Goal: Task Accomplishment & Management: Complete application form

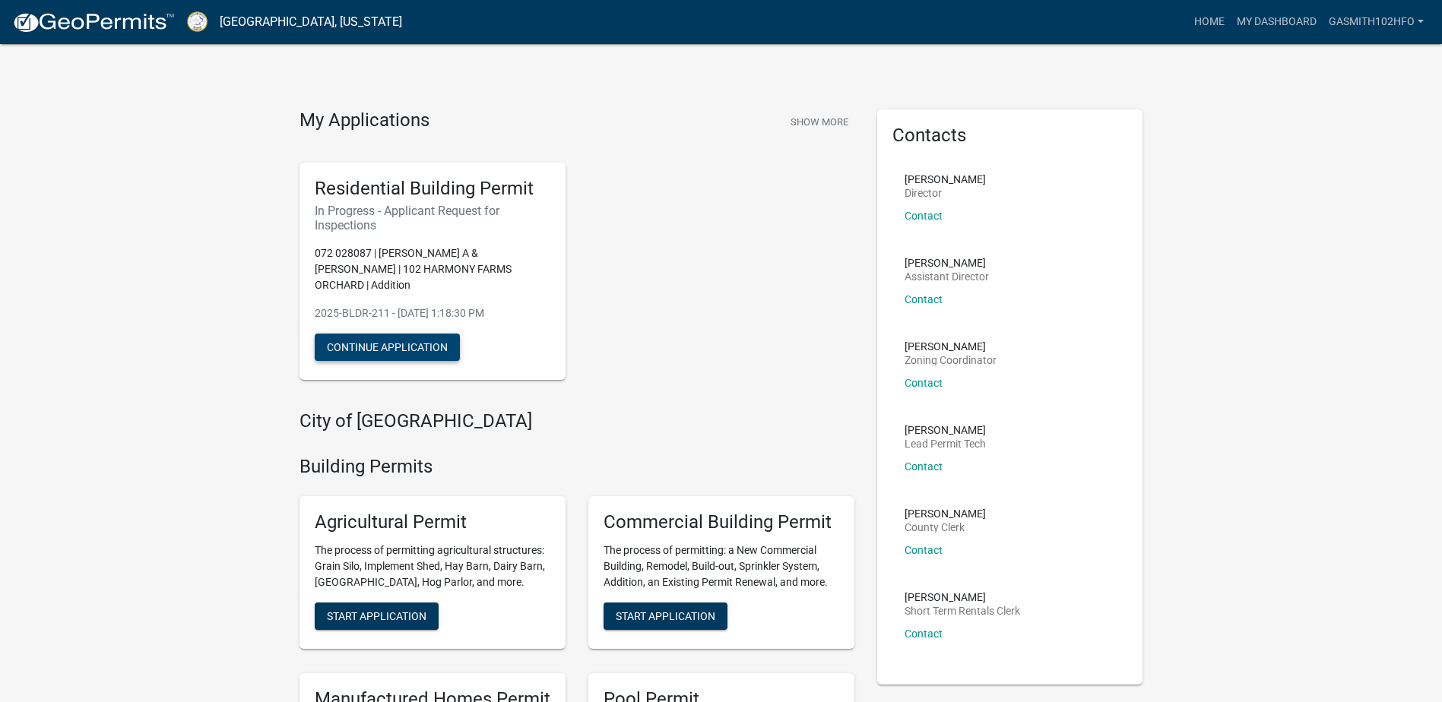
click at [384, 334] on button "Continue Application" at bounding box center [387, 347] width 145 height 27
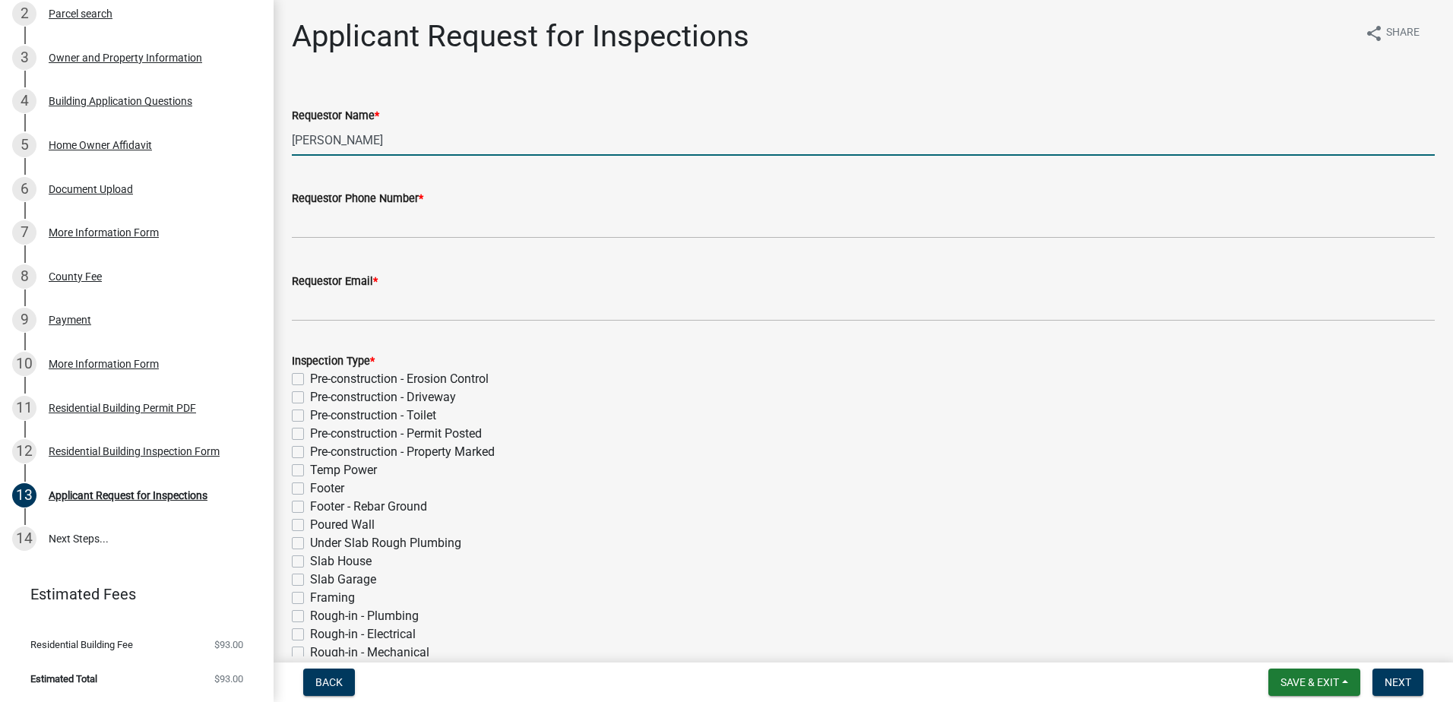
click at [398, 138] on input "[PERSON_NAME]" at bounding box center [863, 140] width 1143 height 31
click at [399, 138] on input "[PERSON_NAME]" at bounding box center [863, 140] width 1143 height 31
drag, startPoint x: 399, startPoint y: 138, endPoint x: 254, endPoint y: 130, distance: 145.3
click at [254, 130] on div "Residential Building Permit 2025-BLDR-211 View Summary Notes 1 Introduction 2 P…" at bounding box center [726, 351] width 1453 height 702
click at [445, 140] on input "[PERSON_NAME]" at bounding box center [863, 140] width 1143 height 31
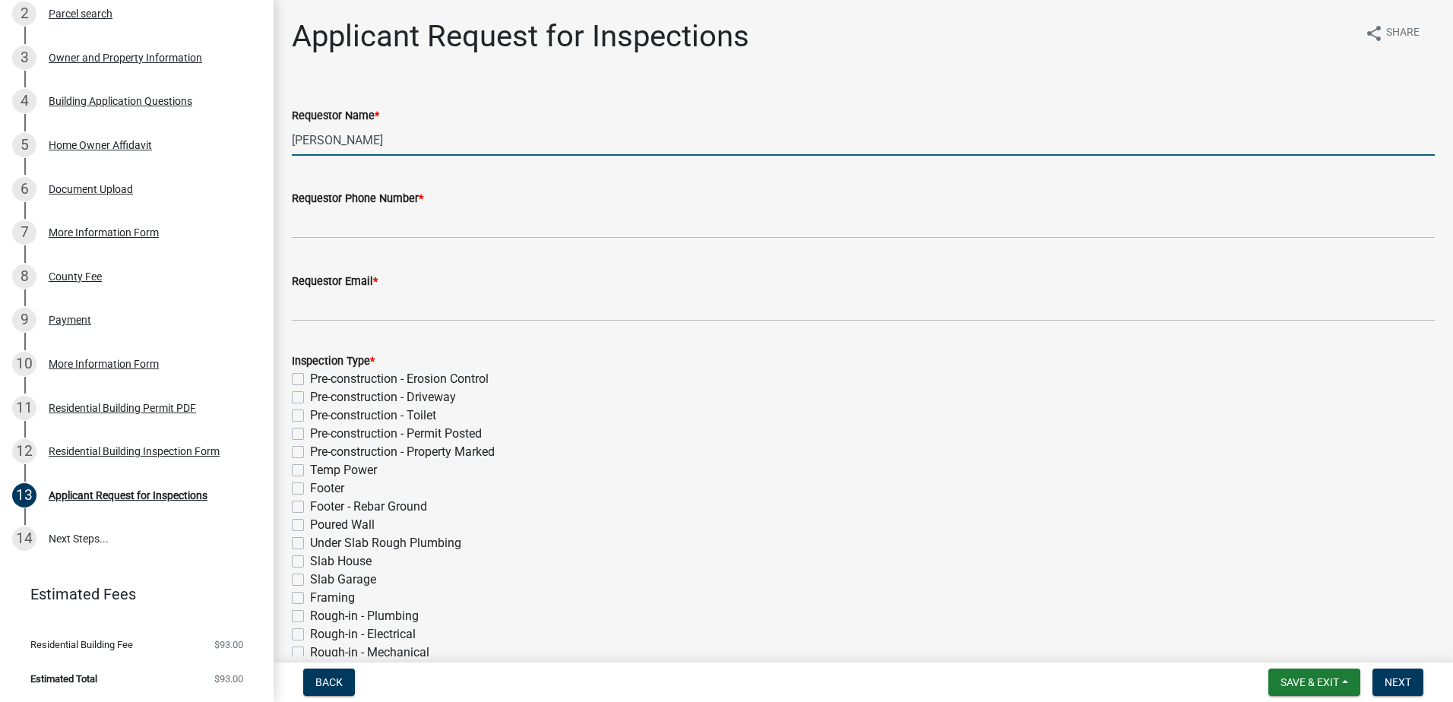
click at [449, 140] on input "[PERSON_NAME]" at bounding box center [863, 140] width 1143 height 31
drag, startPoint x: 364, startPoint y: 138, endPoint x: 569, endPoint y: 166, distance: 207.0
click at [569, 166] on wm-data-entity-input "Requestor Name * [PERSON_NAME]" at bounding box center [863, 126] width 1143 height 83
click at [524, 122] on div "Requestor Name *" at bounding box center [863, 115] width 1143 height 18
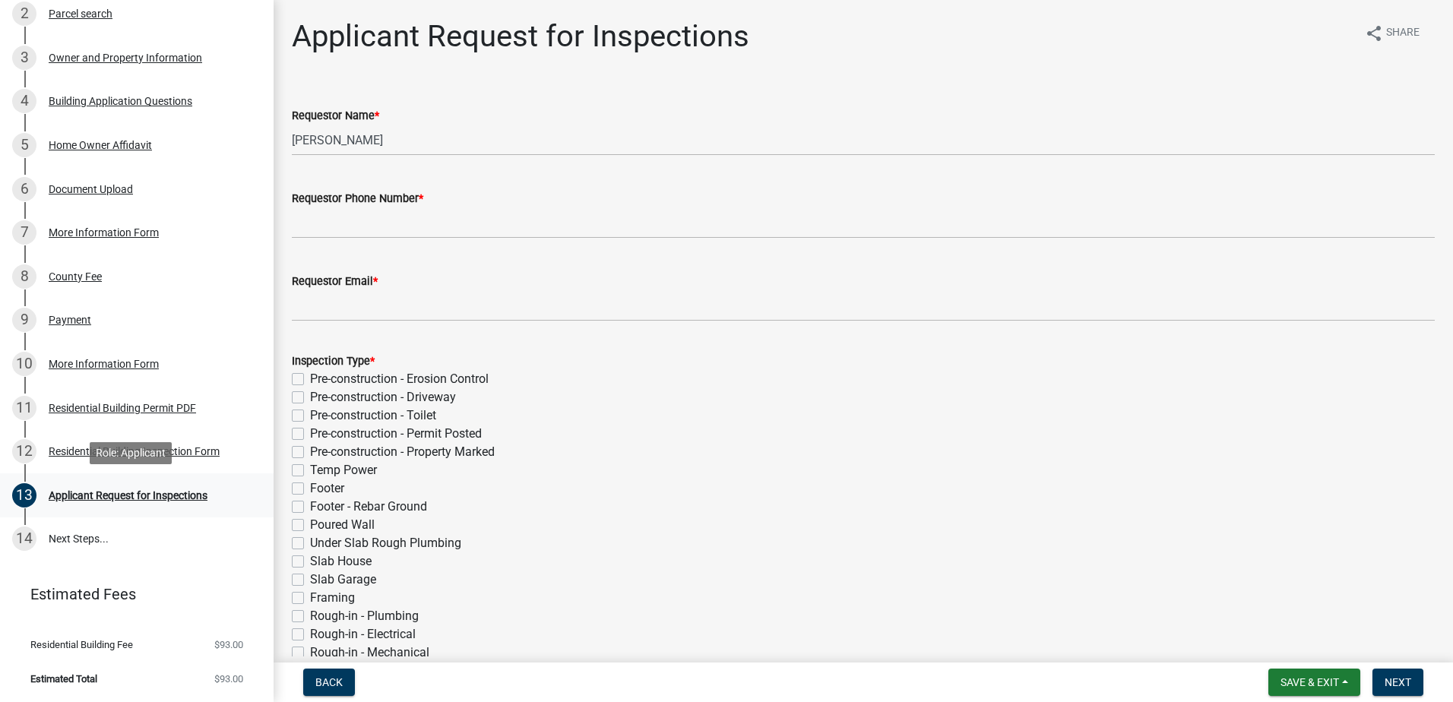
click at [97, 493] on div "Applicant Request for Inspections" at bounding box center [128, 495] width 159 height 11
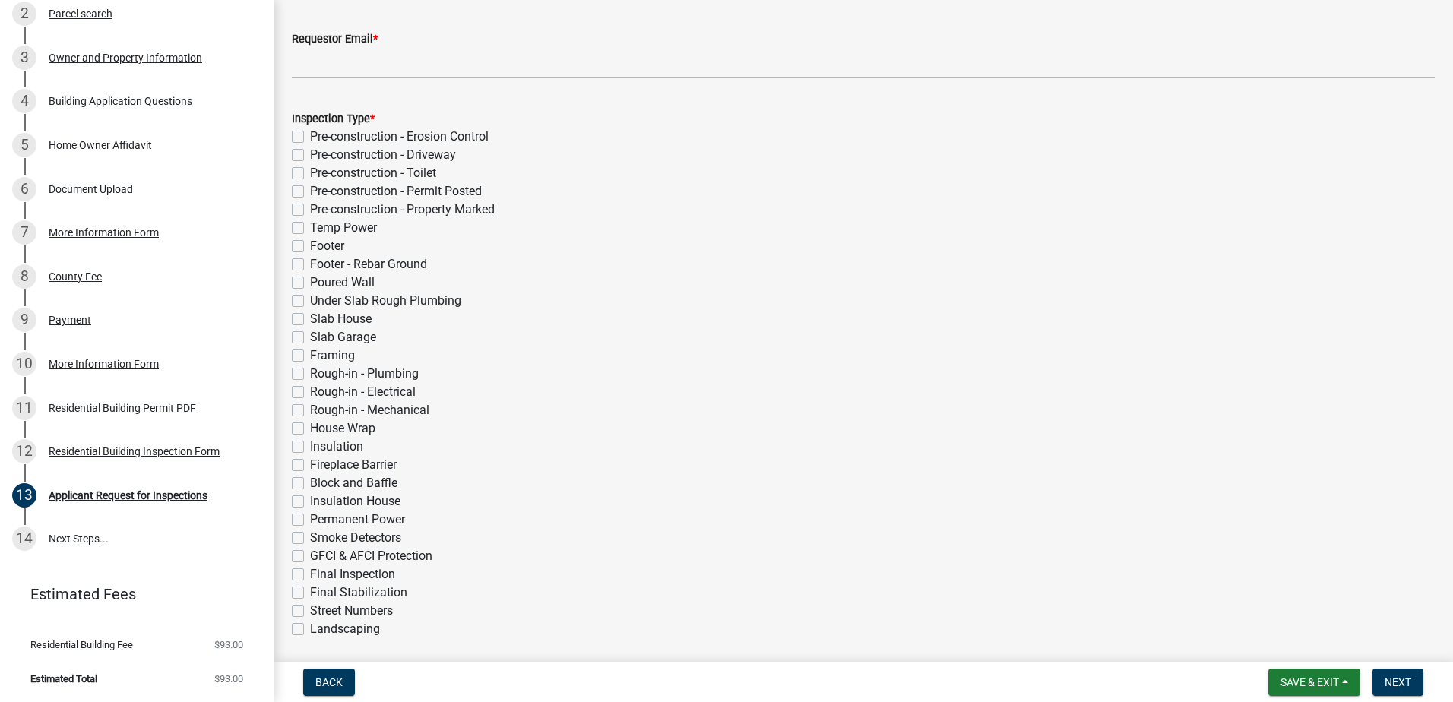
scroll to position [152, 0]
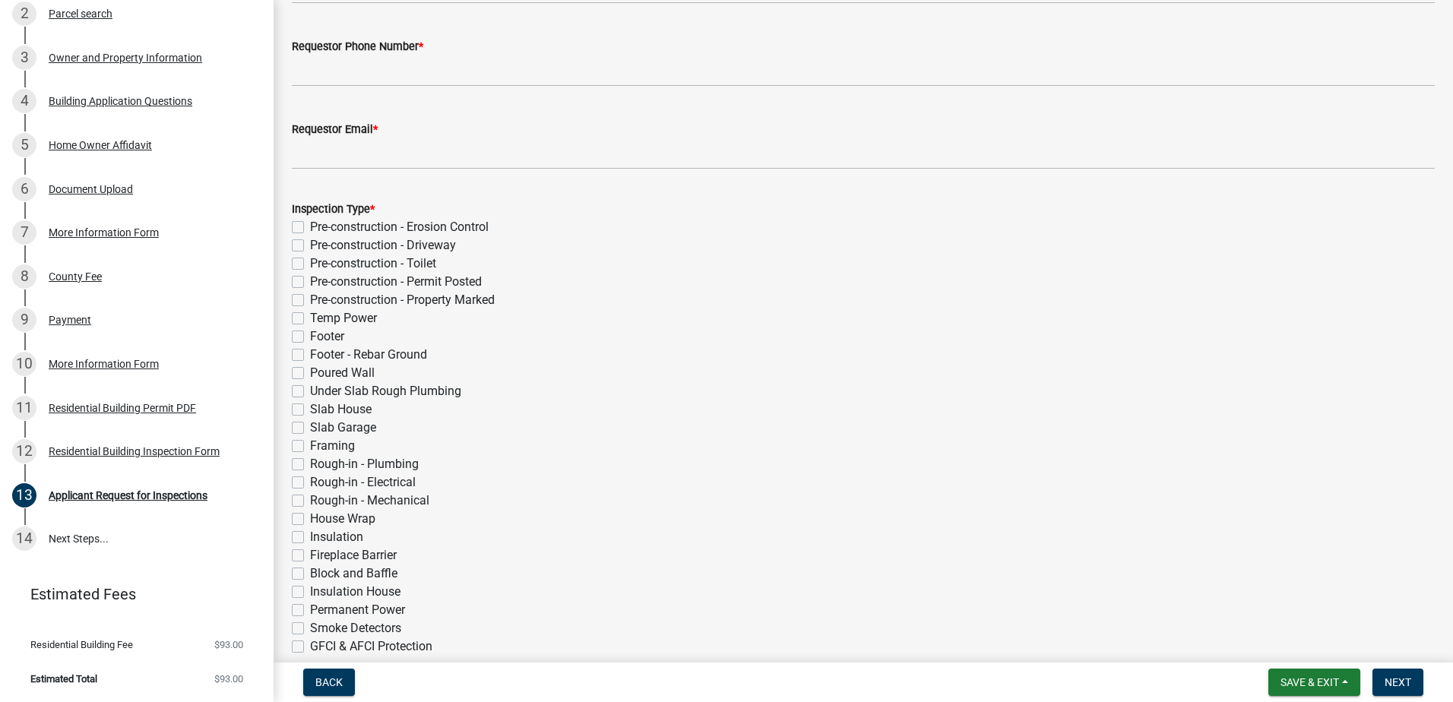
click at [310, 448] on label "Framing" at bounding box center [332, 446] width 45 height 18
click at [310, 447] on input "Framing" at bounding box center [315, 442] width 10 height 10
checkbox input "true"
checkbox input "false"
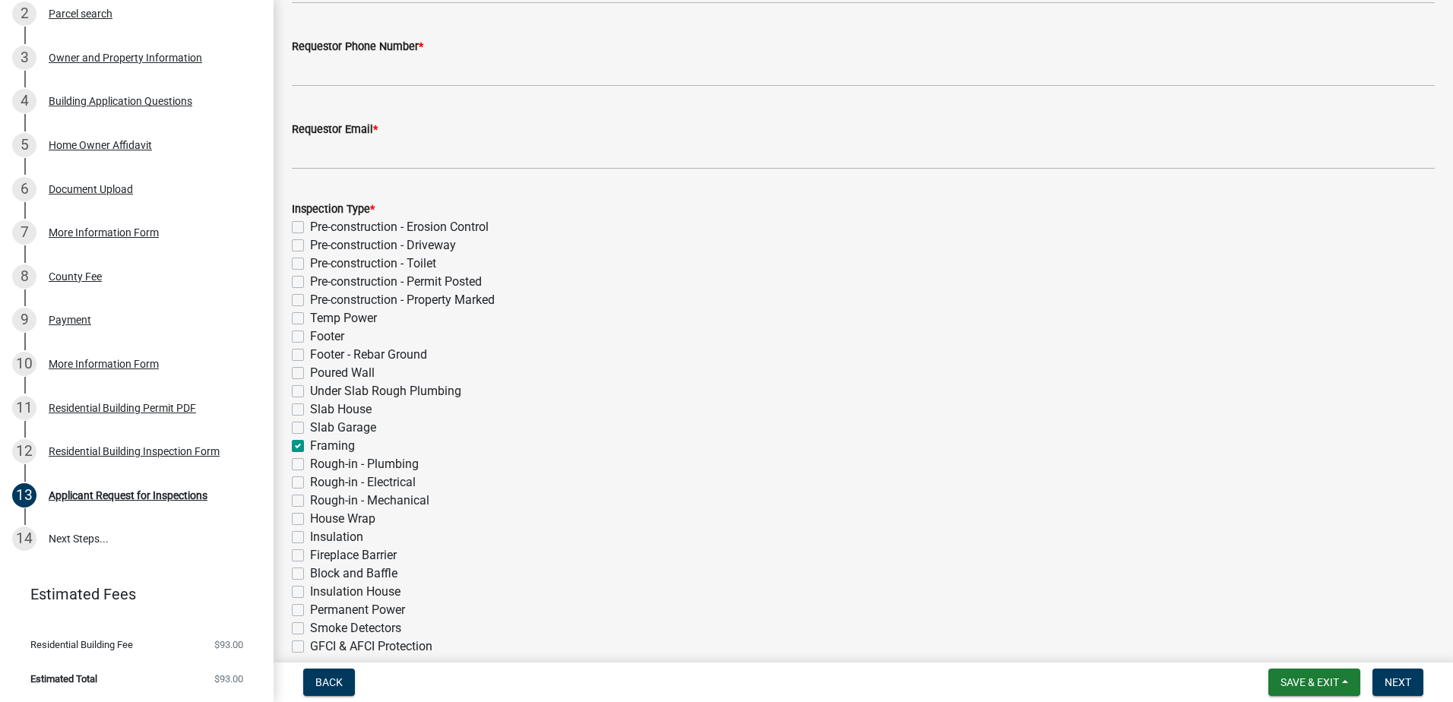
checkbox input "false"
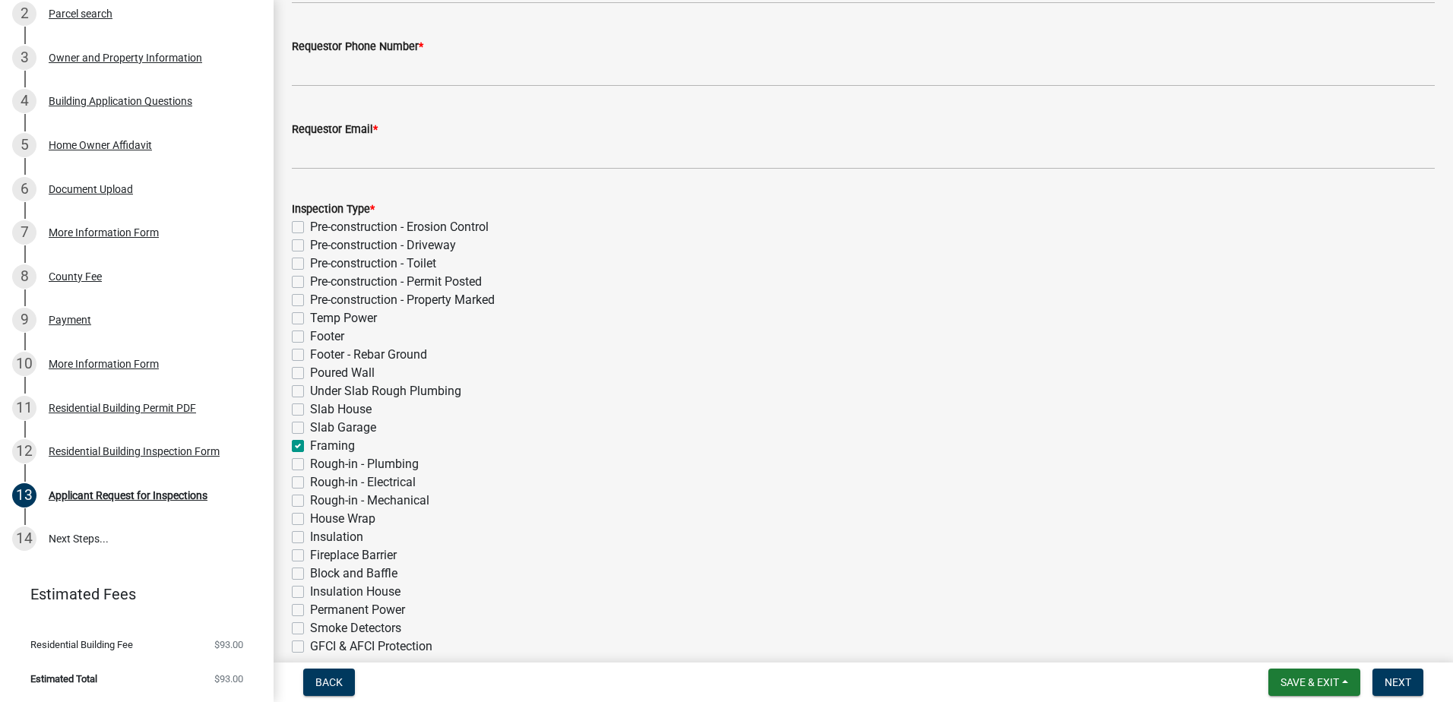
checkbox input "false"
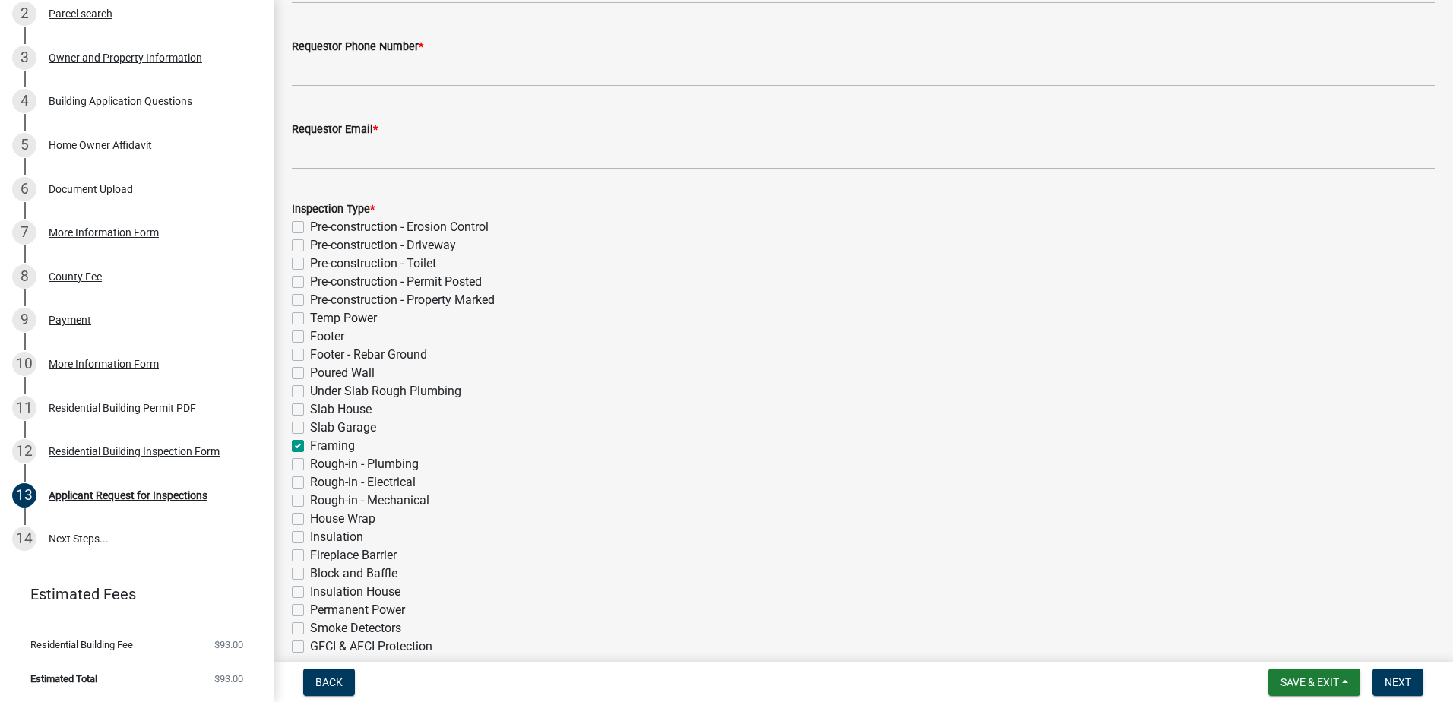
checkbox input "true"
checkbox input "false"
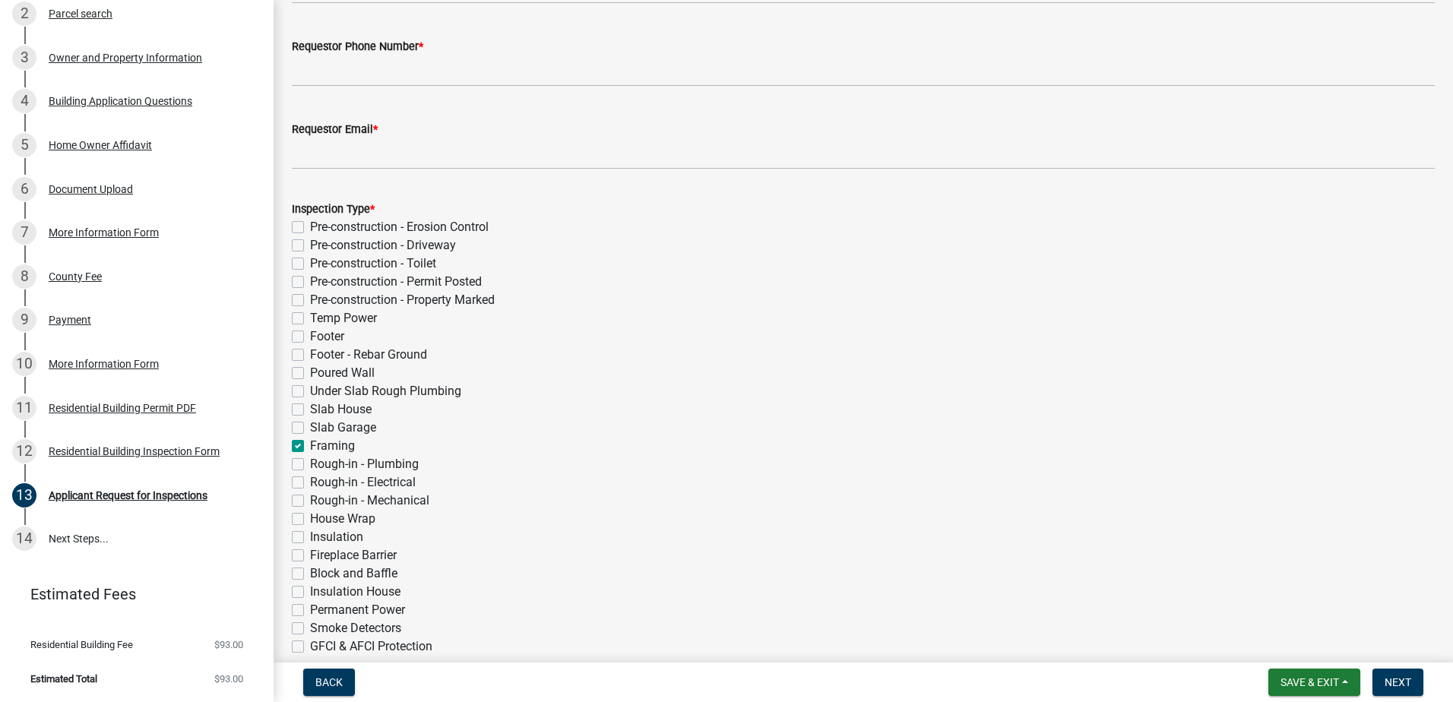
checkbox input "false"
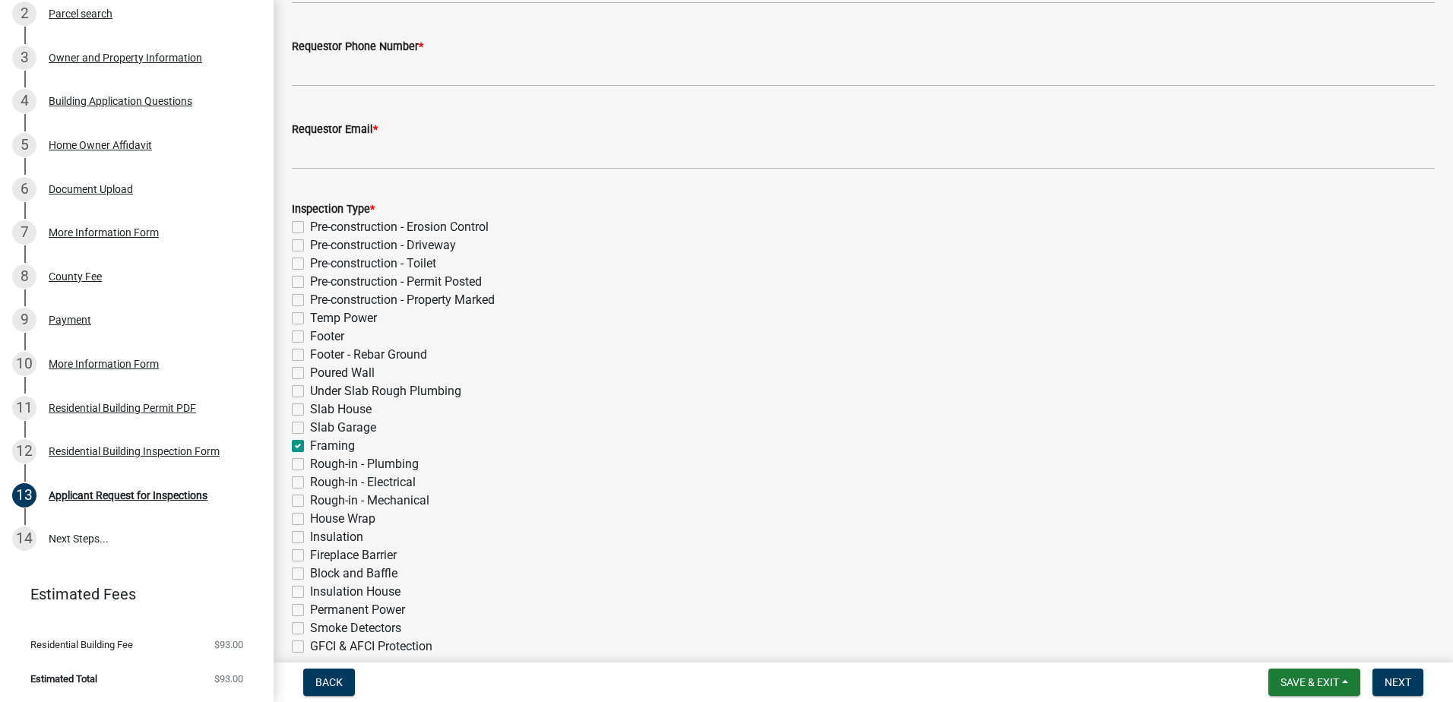
checkbox input "false"
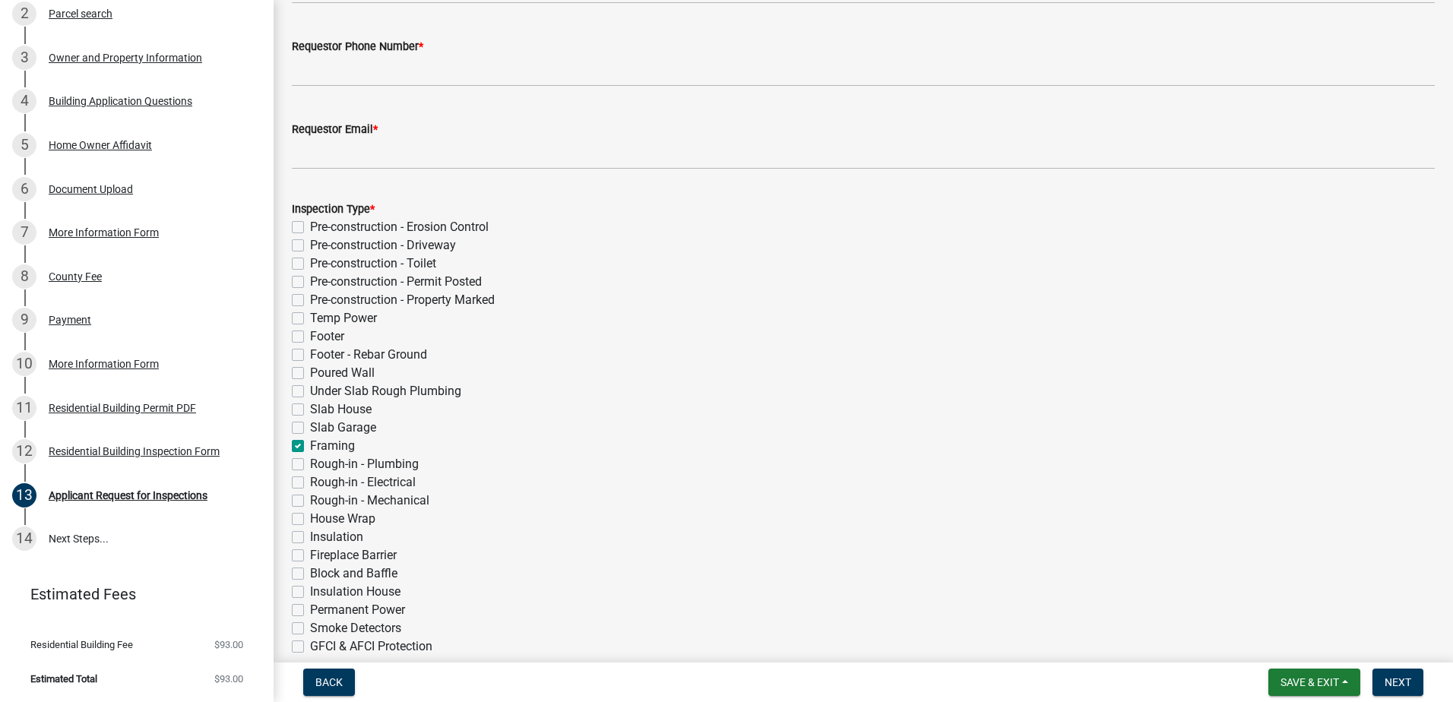
checkbox input "false"
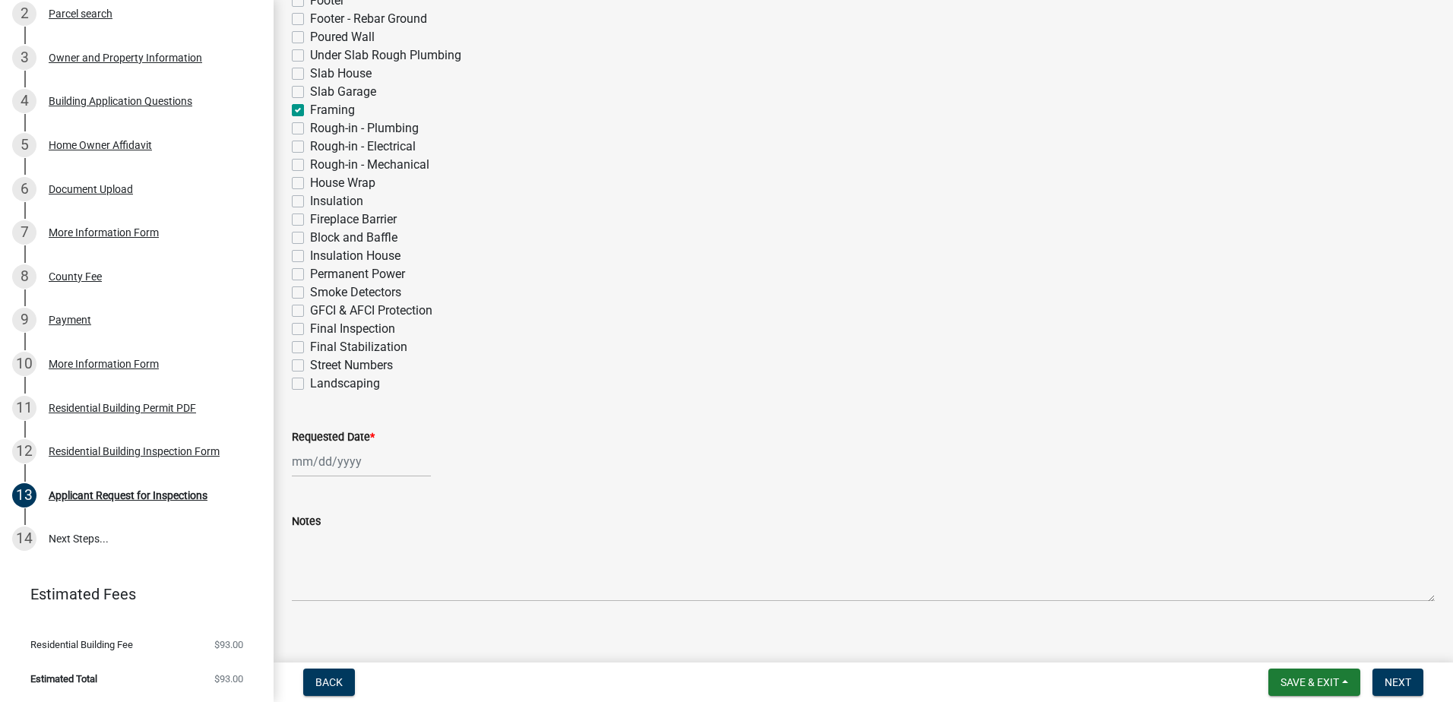
scroll to position [505, 0]
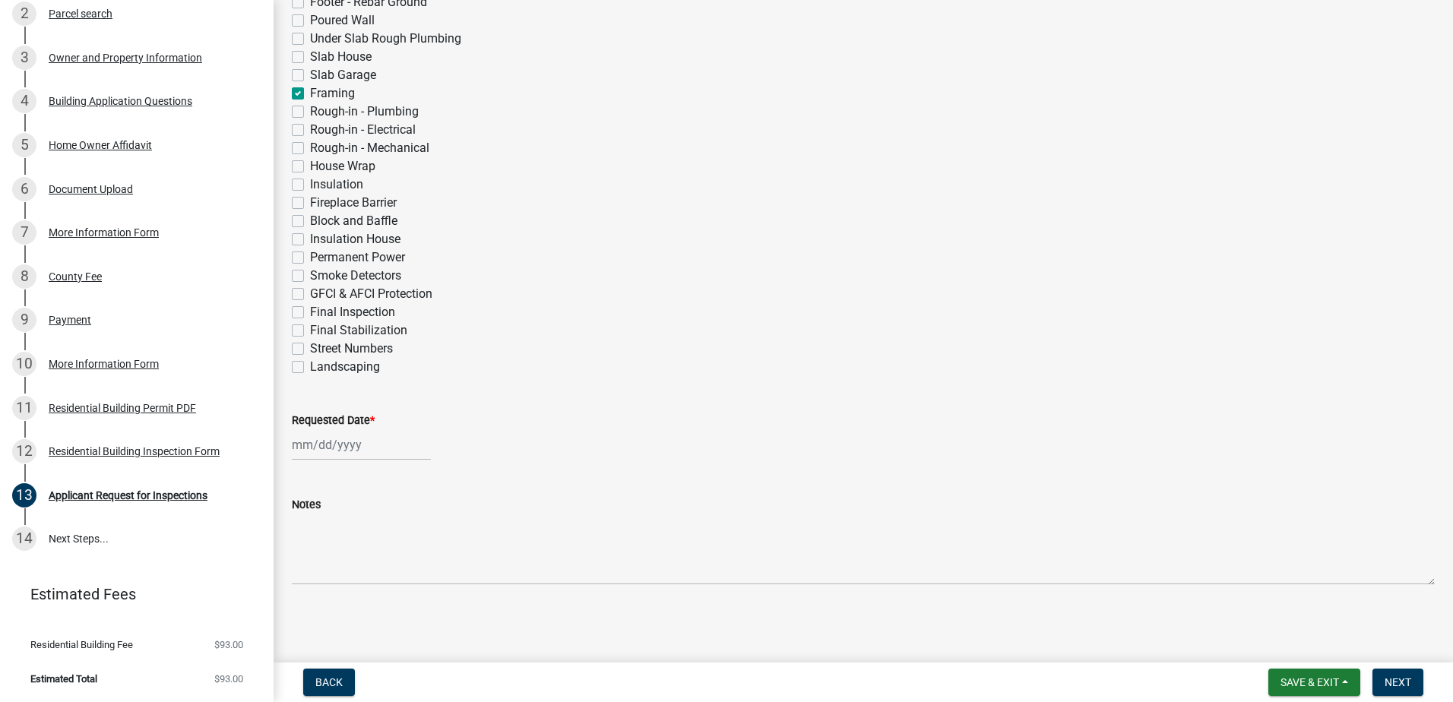
click at [298, 446] on div at bounding box center [361, 444] width 139 height 31
select select "8"
select select "2025"
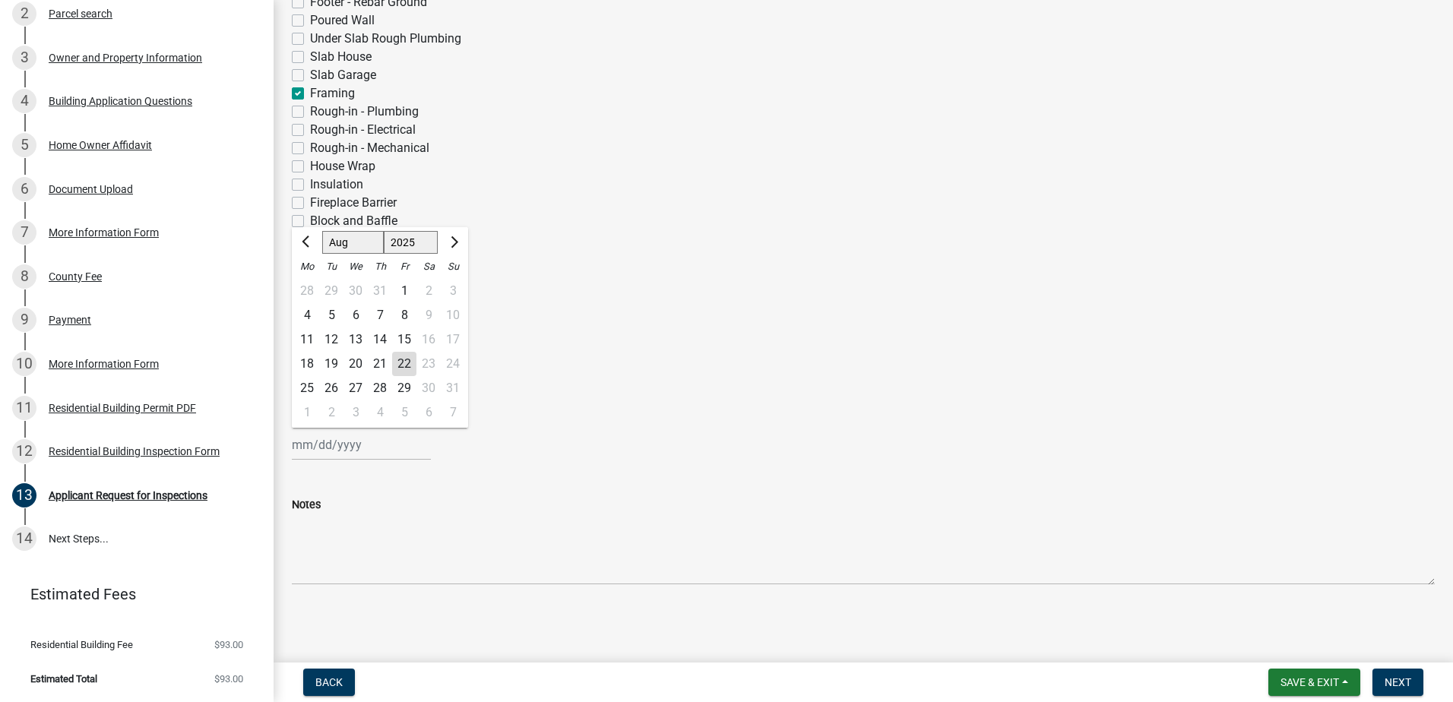
click at [412, 365] on div "22" at bounding box center [404, 364] width 24 height 24
type input "[DATE]"
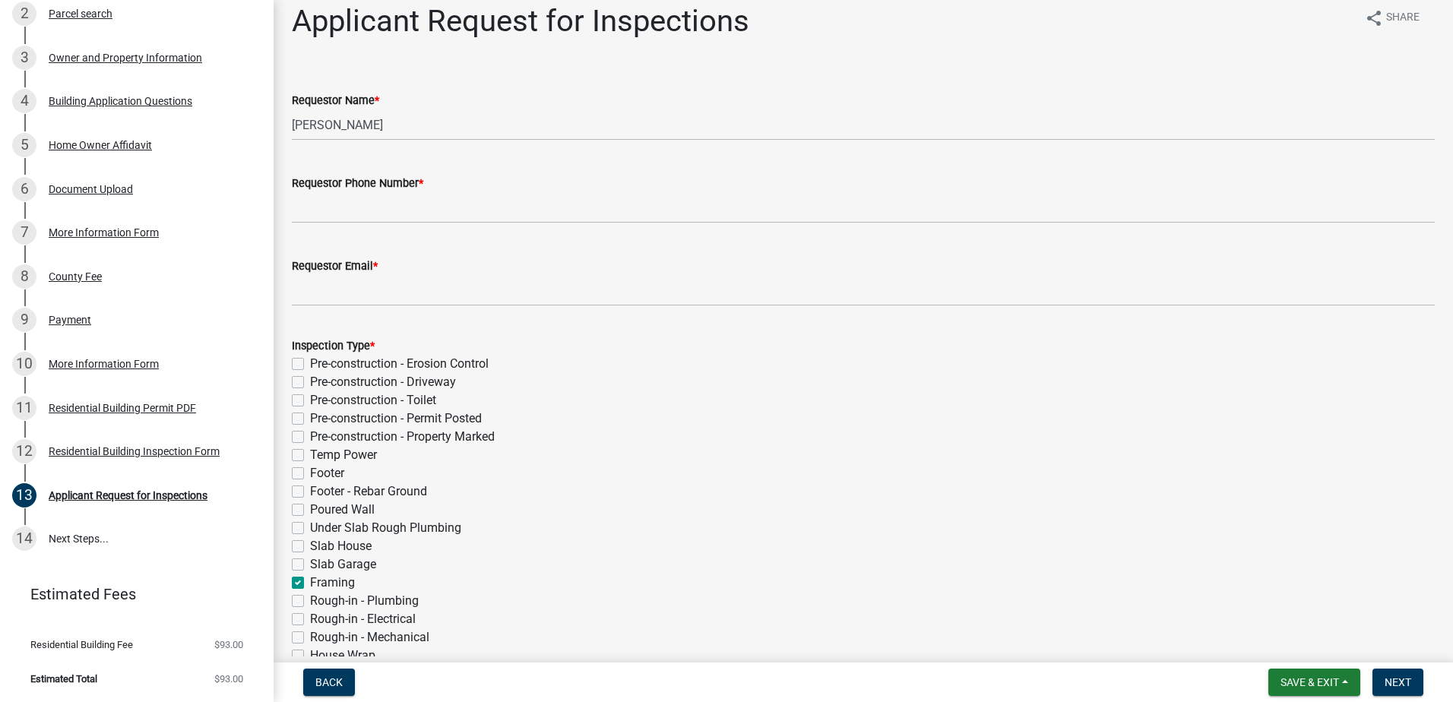
scroll to position [0, 0]
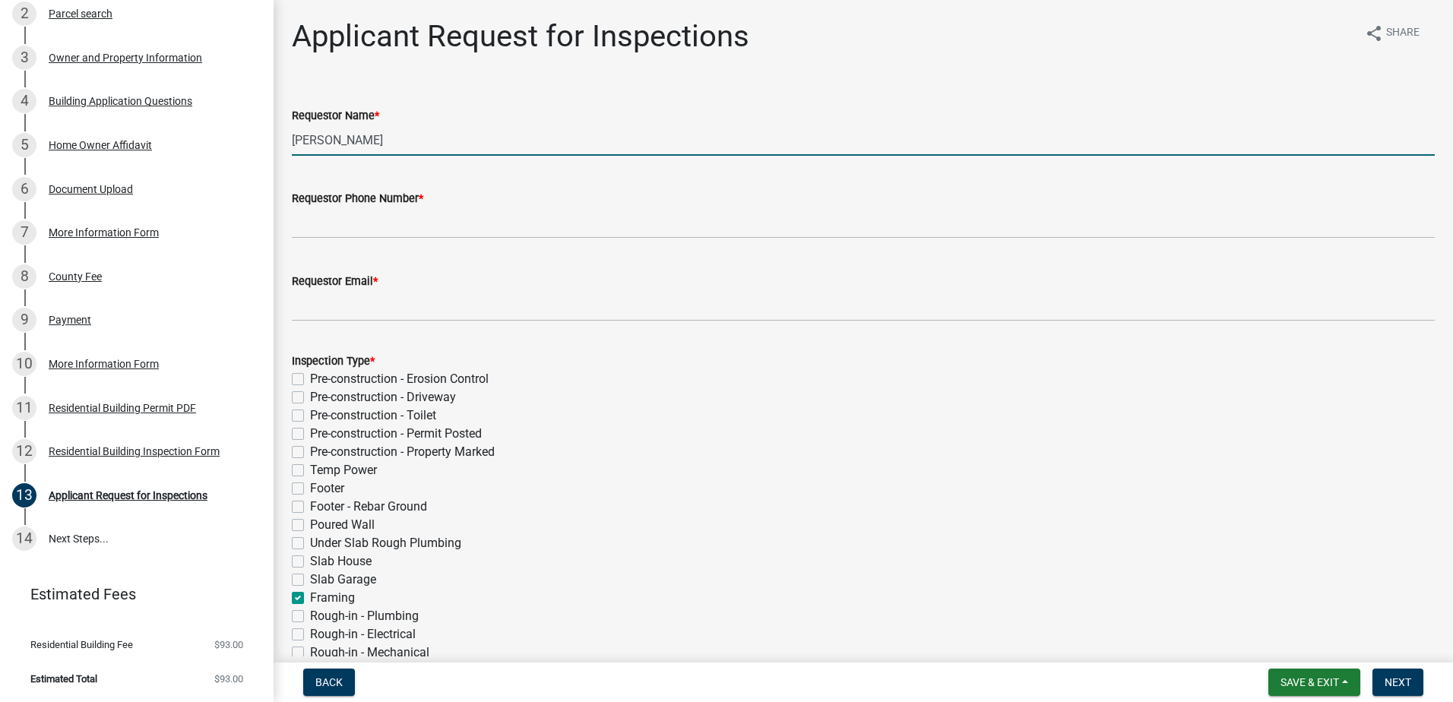
click at [419, 136] on input "[PERSON_NAME]" at bounding box center [863, 140] width 1143 height 31
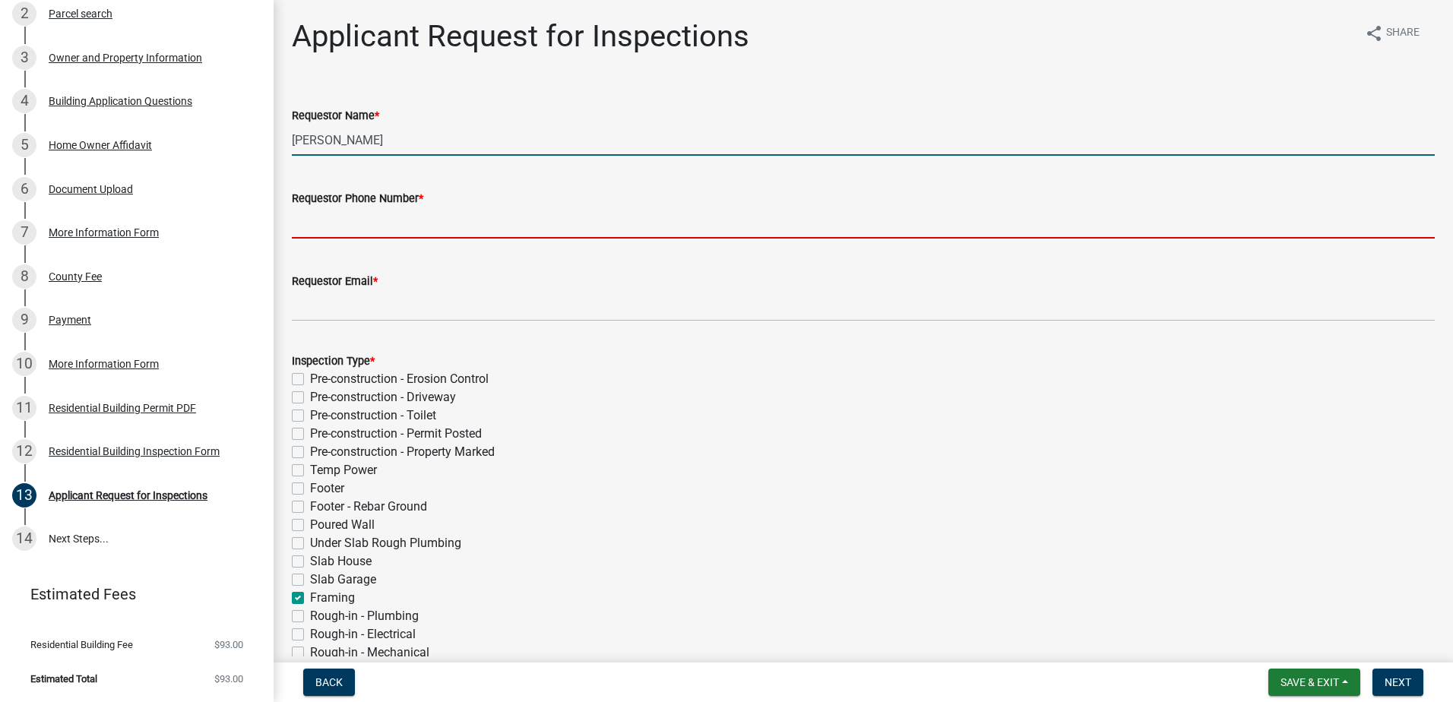
click at [299, 233] on input "Requestor Phone Number *" at bounding box center [863, 222] width 1143 height 31
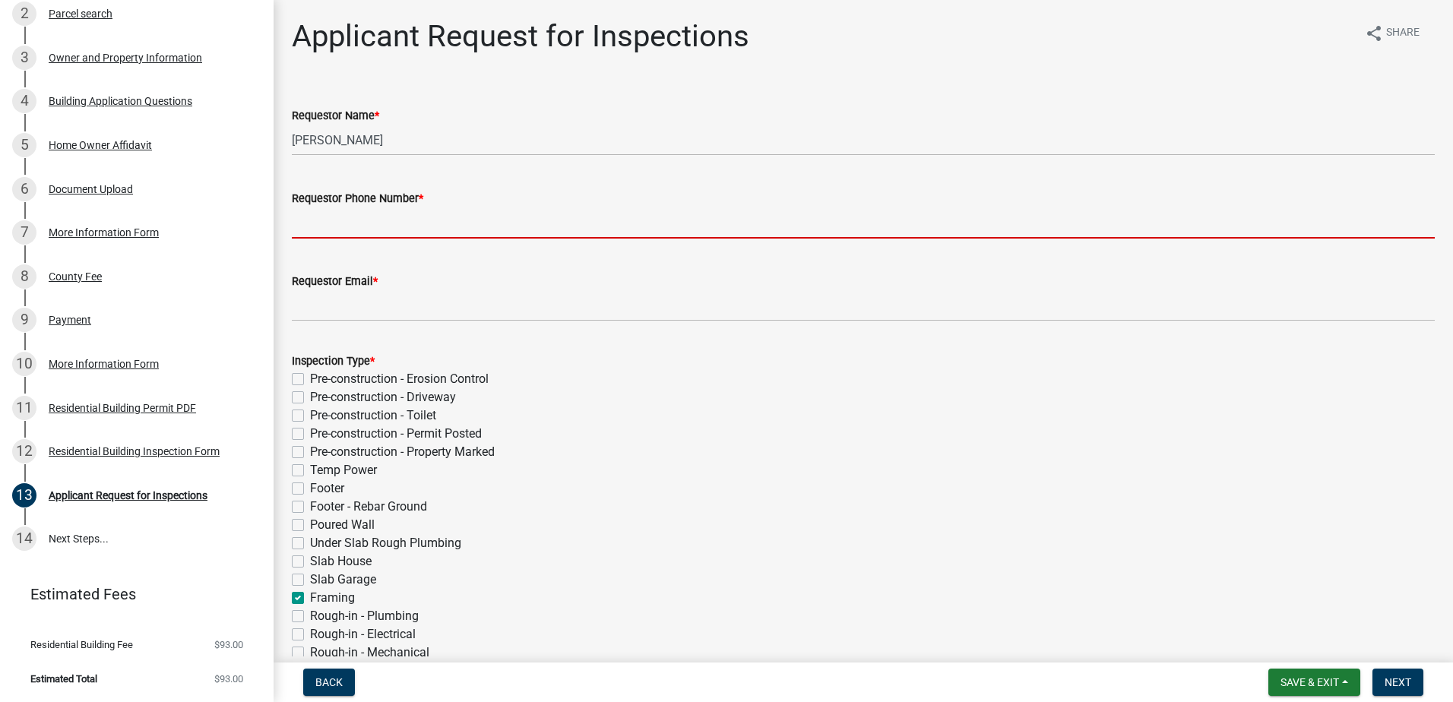
type input "7064740072"
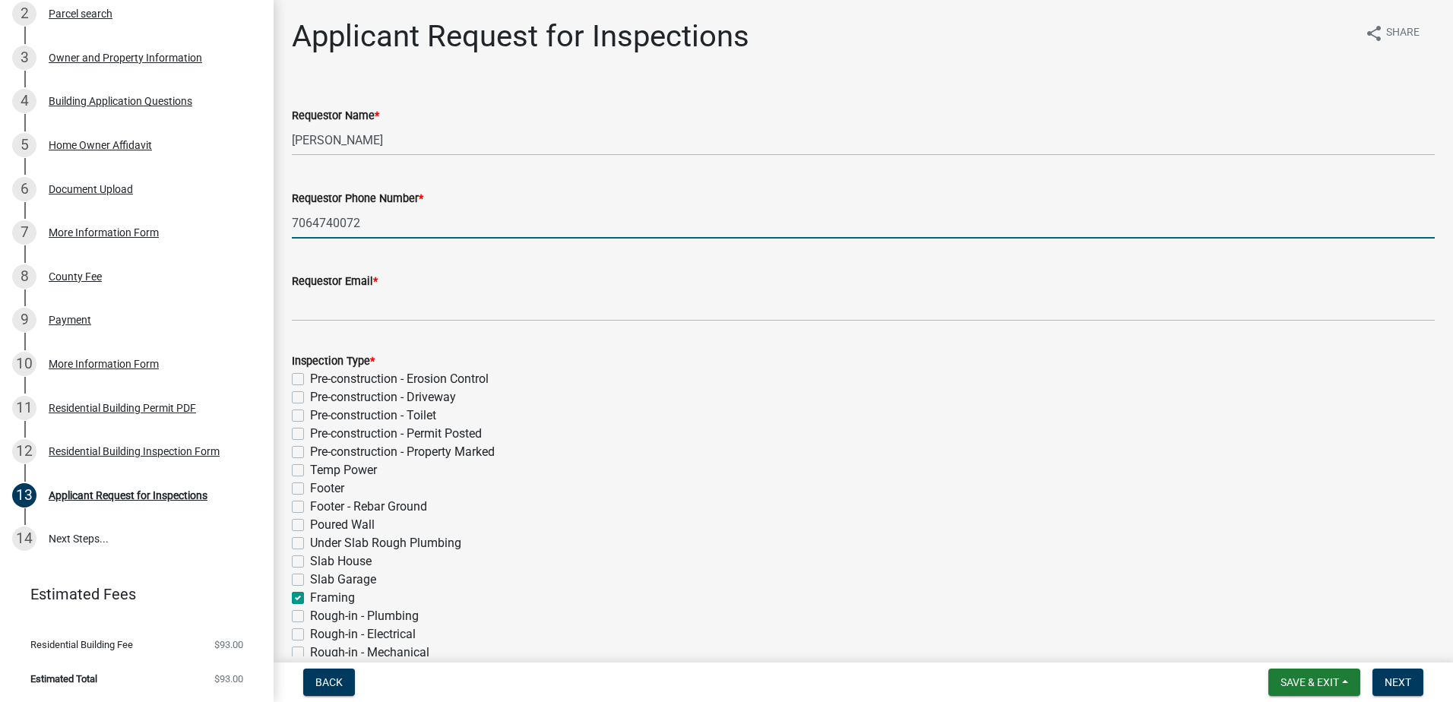
type input "[EMAIL_ADDRESS][DOMAIN_NAME]"
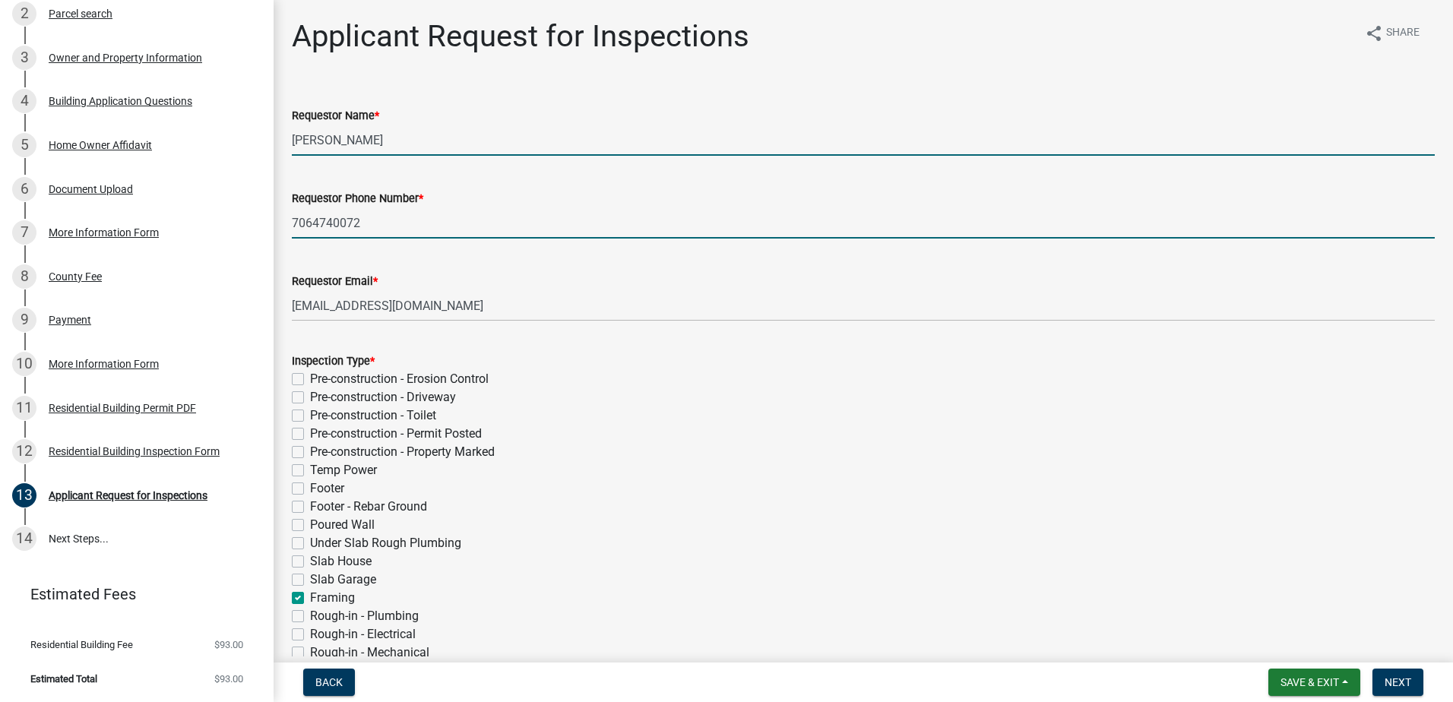
click at [411, 135] on input "[PERSON_NAME]" at bounding box center [863, 140] width 1143 height 31
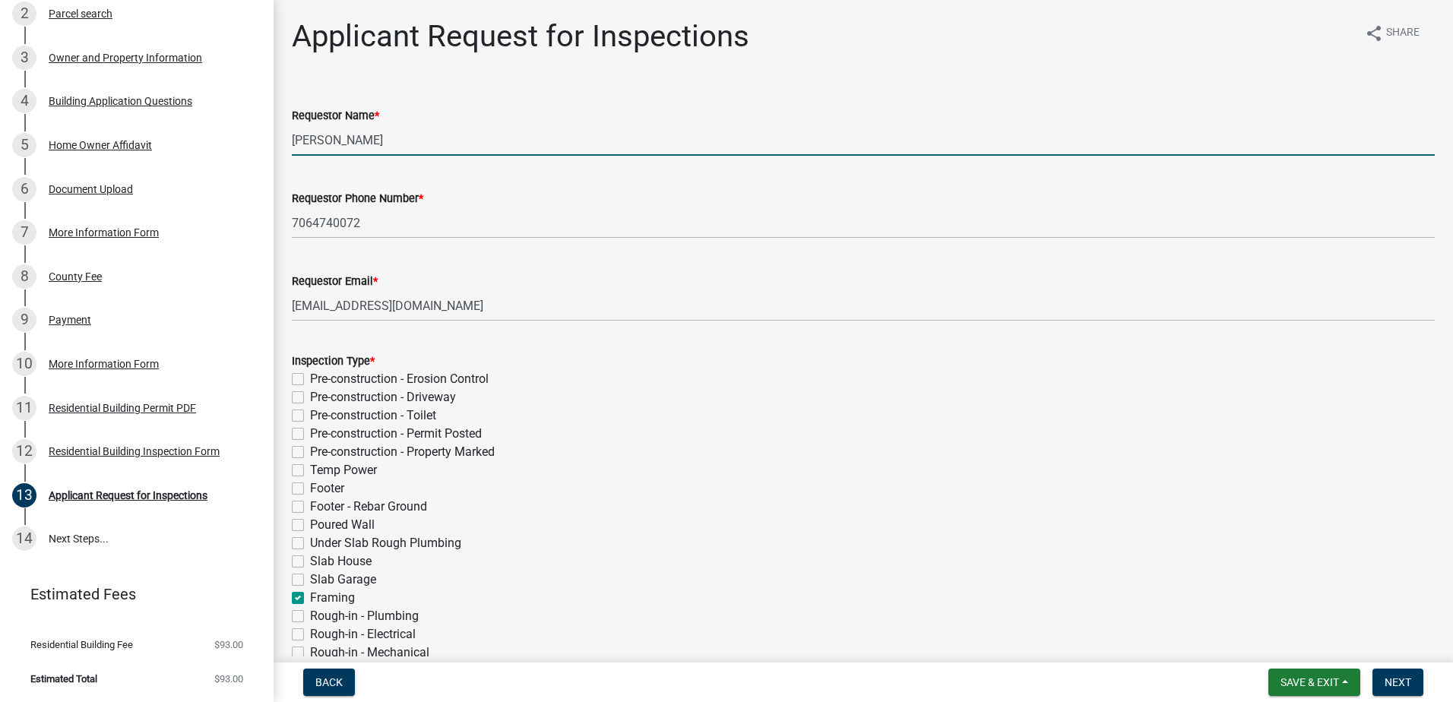
click at [415, 137] on input "[PERSON_NAME]" at bounding box center [863, 140] width 1143 height 31
click at [394, 137] on input "[PERSON_NAME] homeowner [PERSON_NAME]" at bounding box center [863, 140] width 1143 height 31
click at [582, 135] on input "[PERSON_NAME] -homeowner [PERSON_NAME]" at bounding box center [863, 140] width 1143 height 31
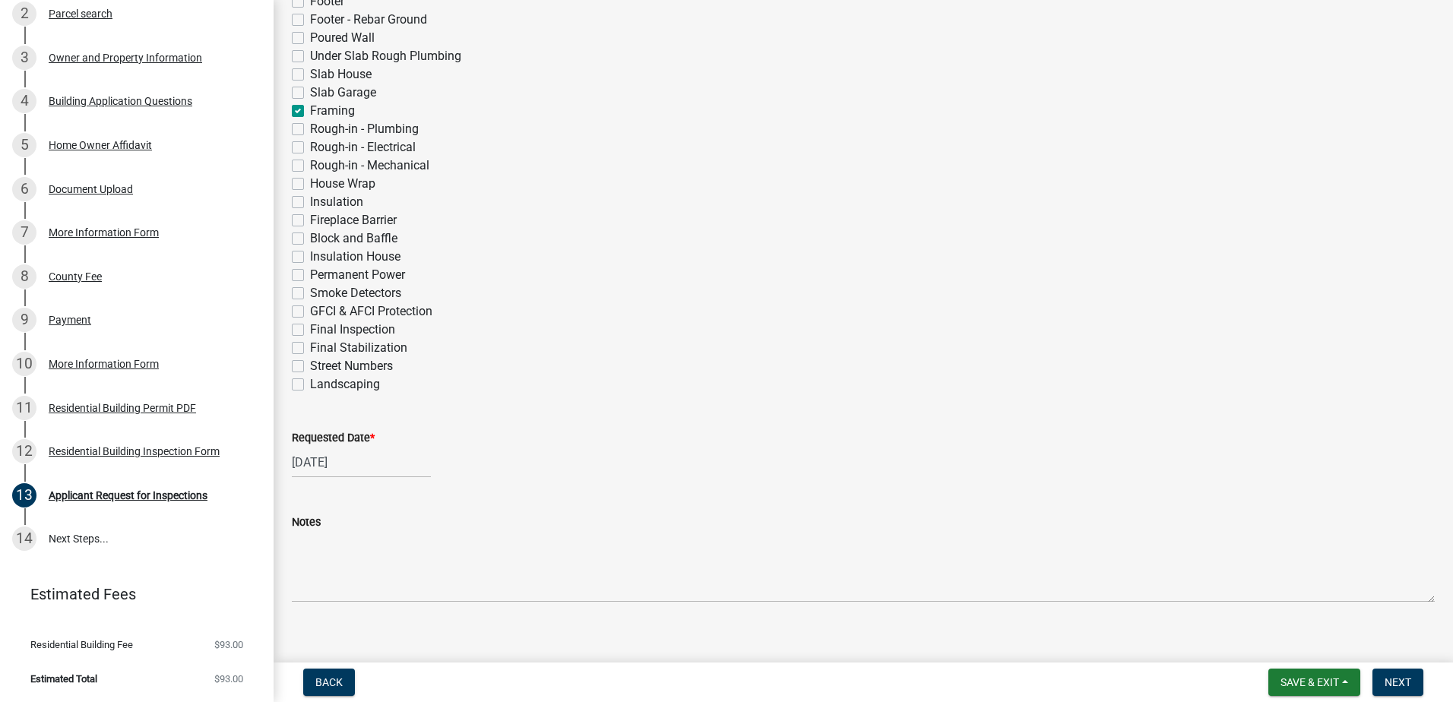
scroll to position [505, 0]
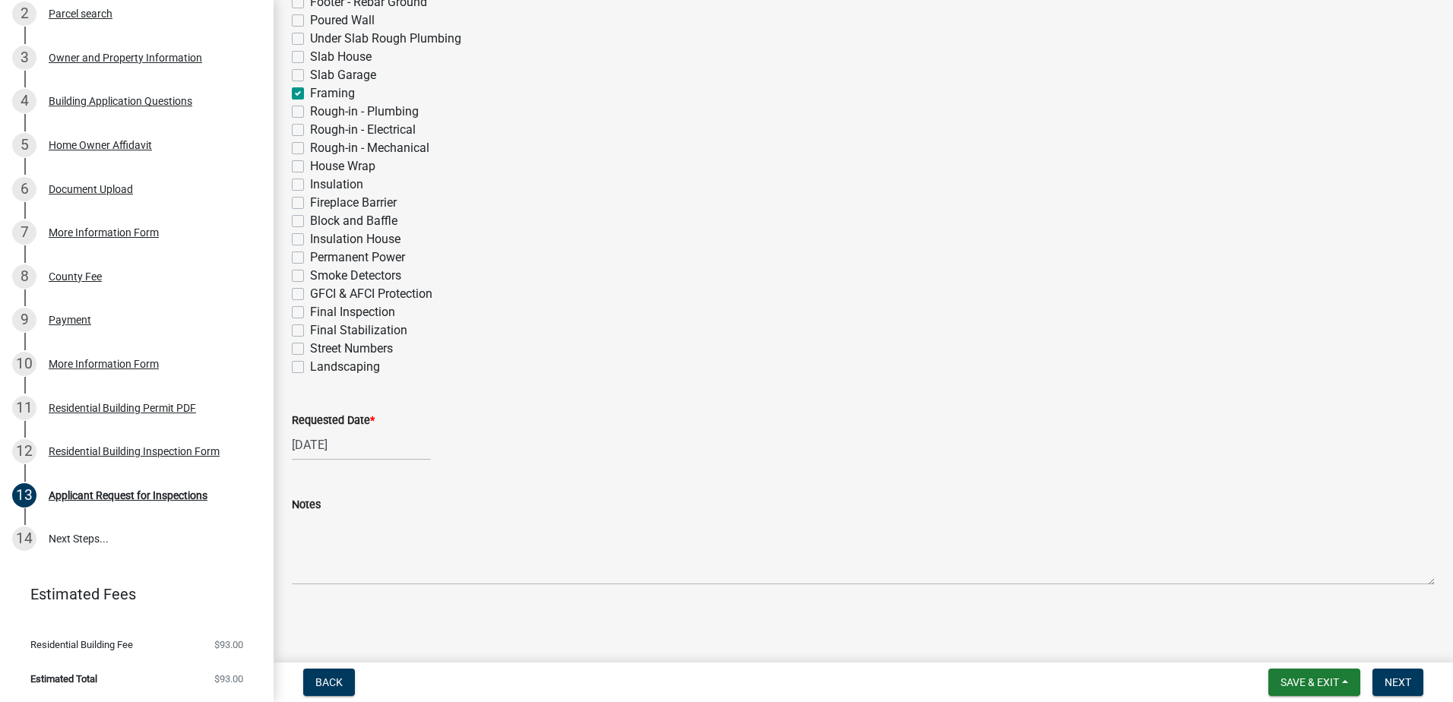
type input "[PERSON_NAME] -homeowner [PERSON_NAME]"
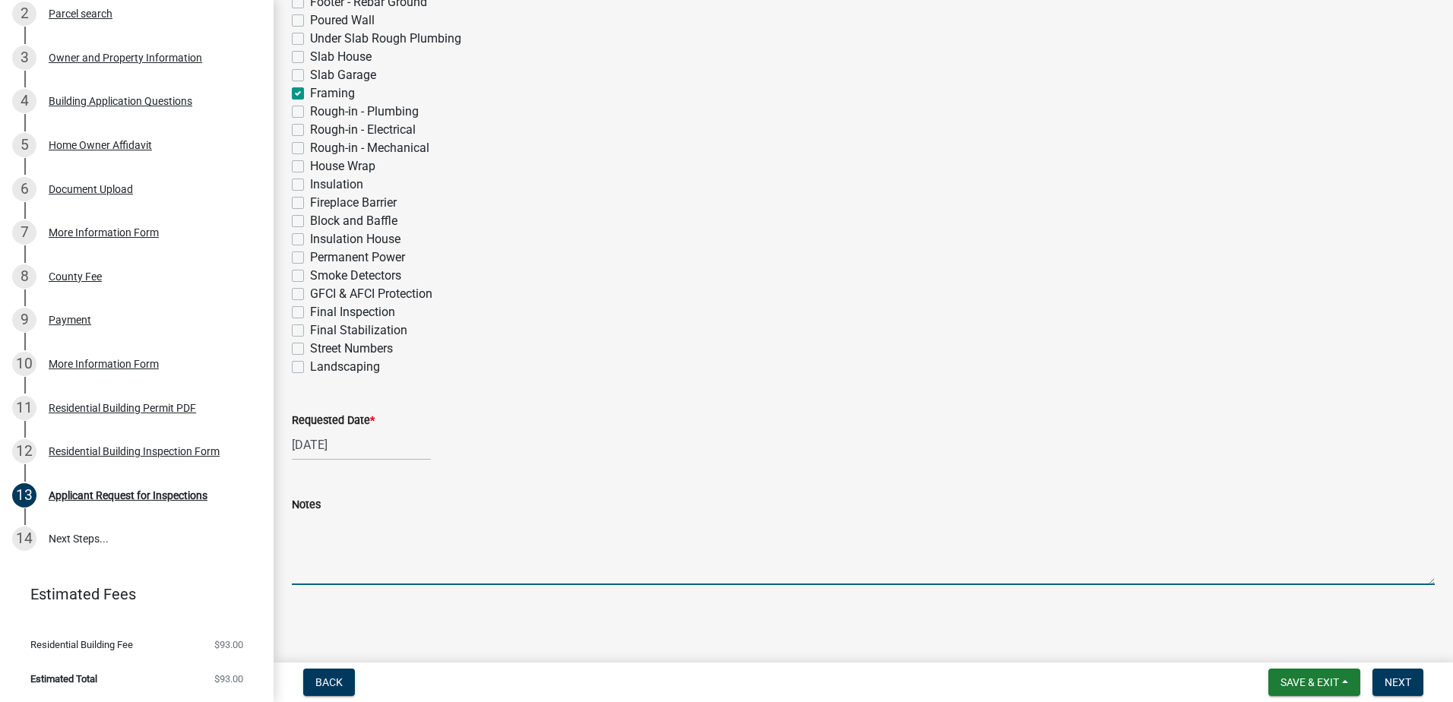
click at [305, 562] on textarea "Notes" at bounding box center [863, 549] width 1143 height 71
type textarea "This inspection is for a"
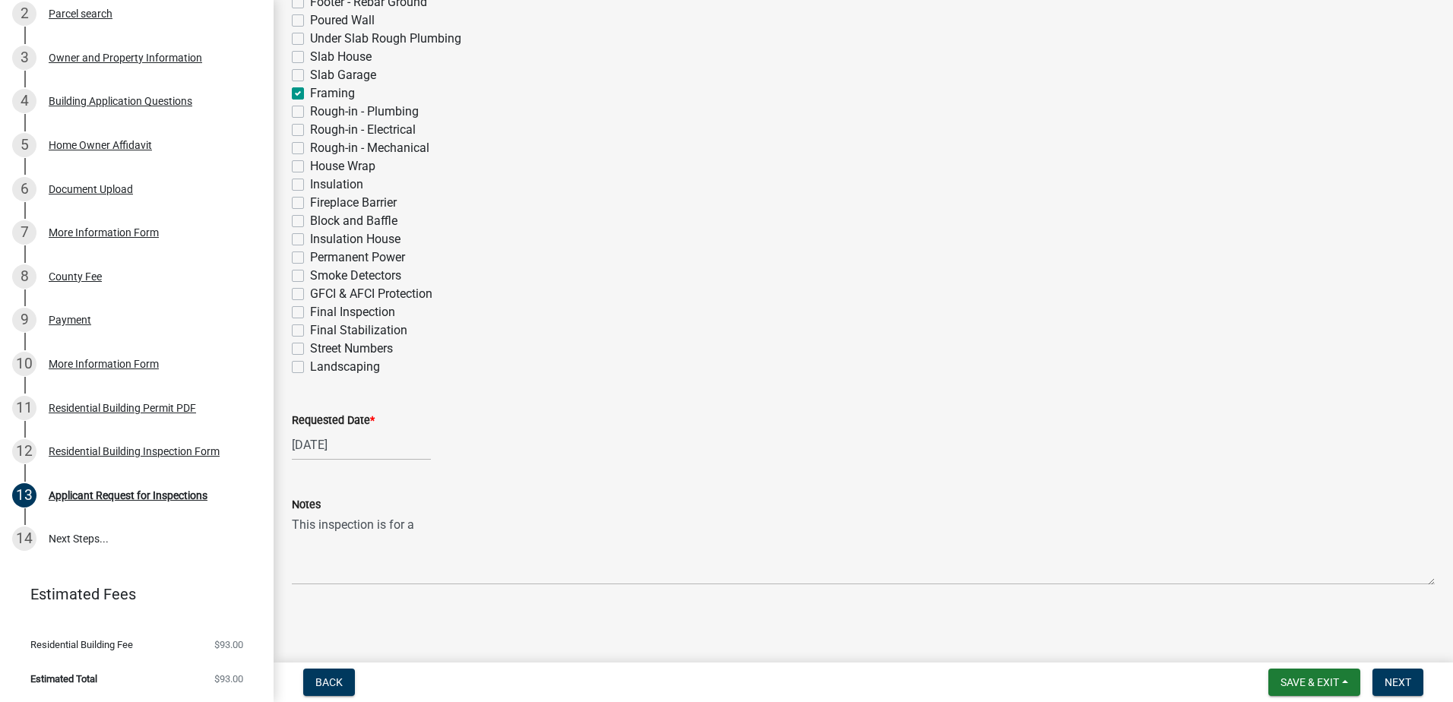
click at [310, 89] on label "Framing" at bounding box center [332, 93] width 45 height 18
click at [310, 89] on input "Framing" at bounding box center [315, 89] width 10 height 10
checkbox input "false"
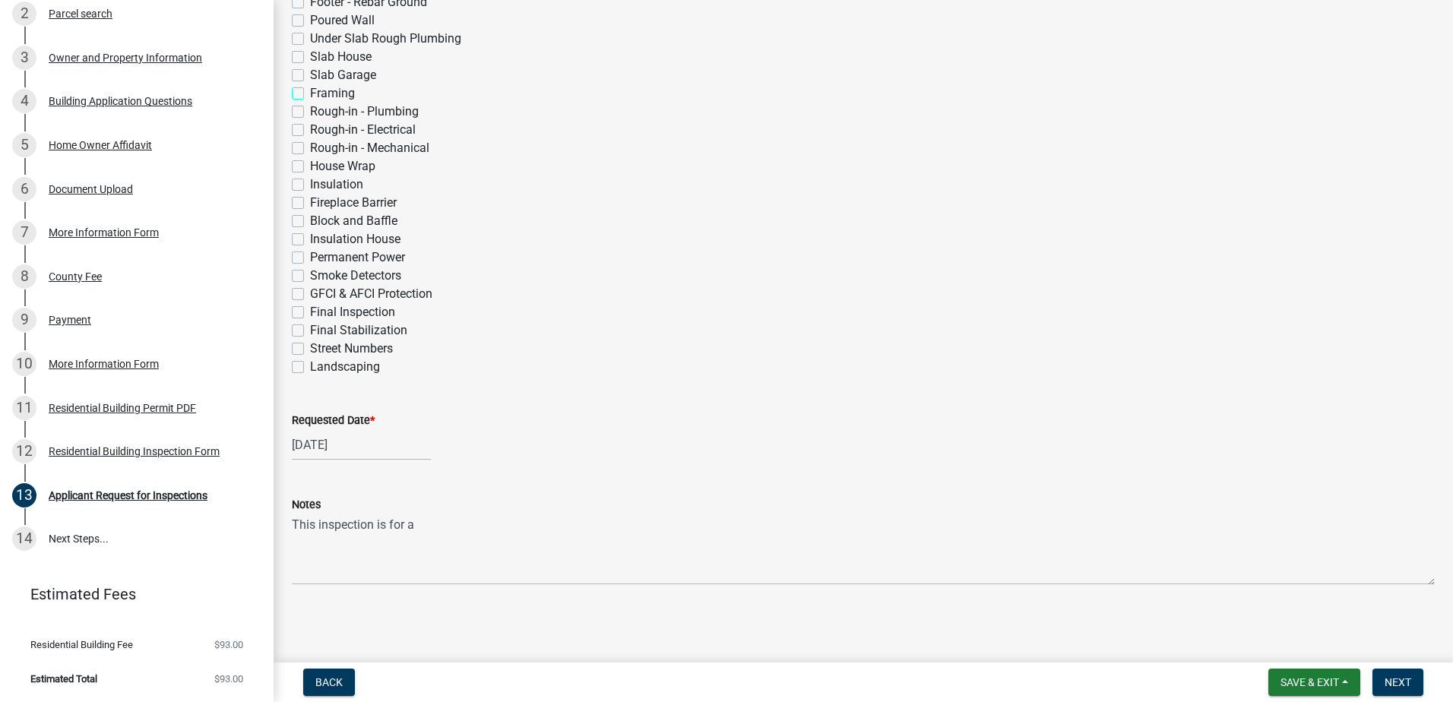
checkbox input "false"
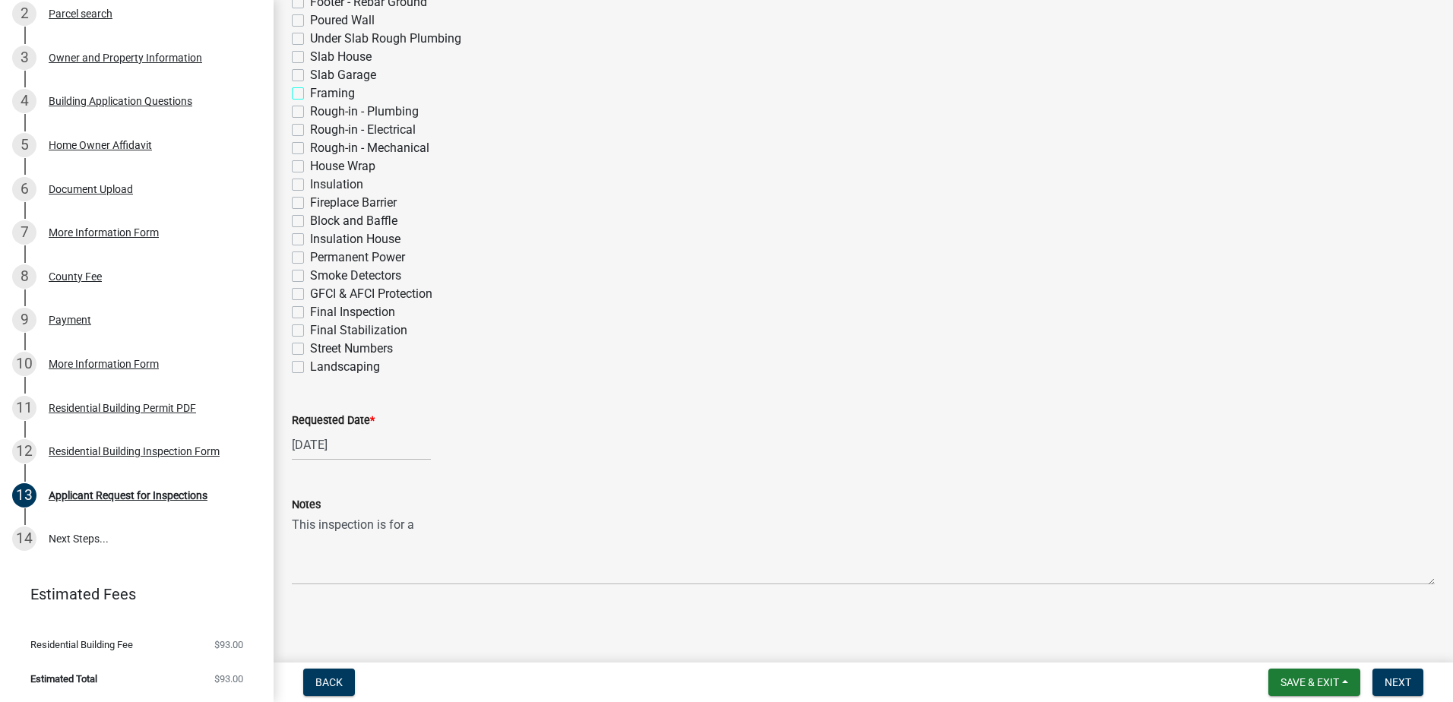
checkbox input "false"
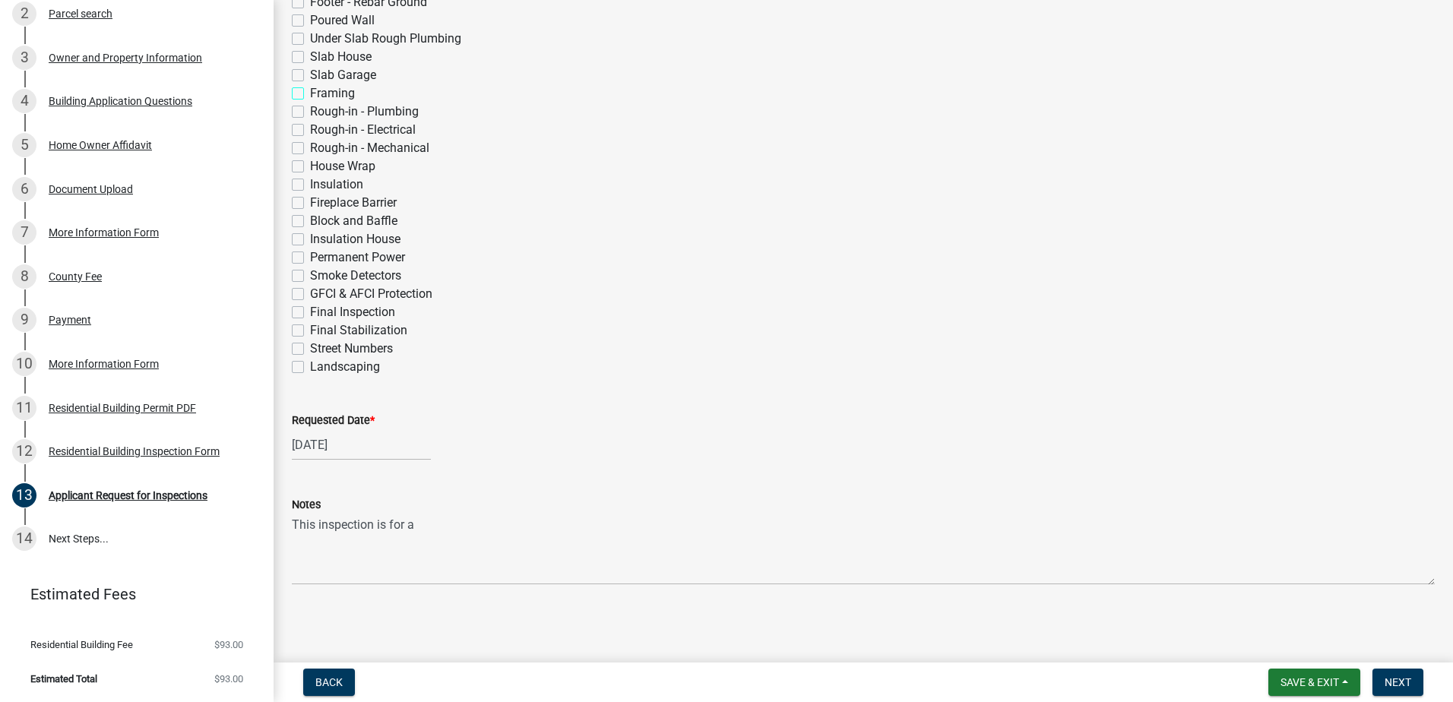
checkbox input "false"
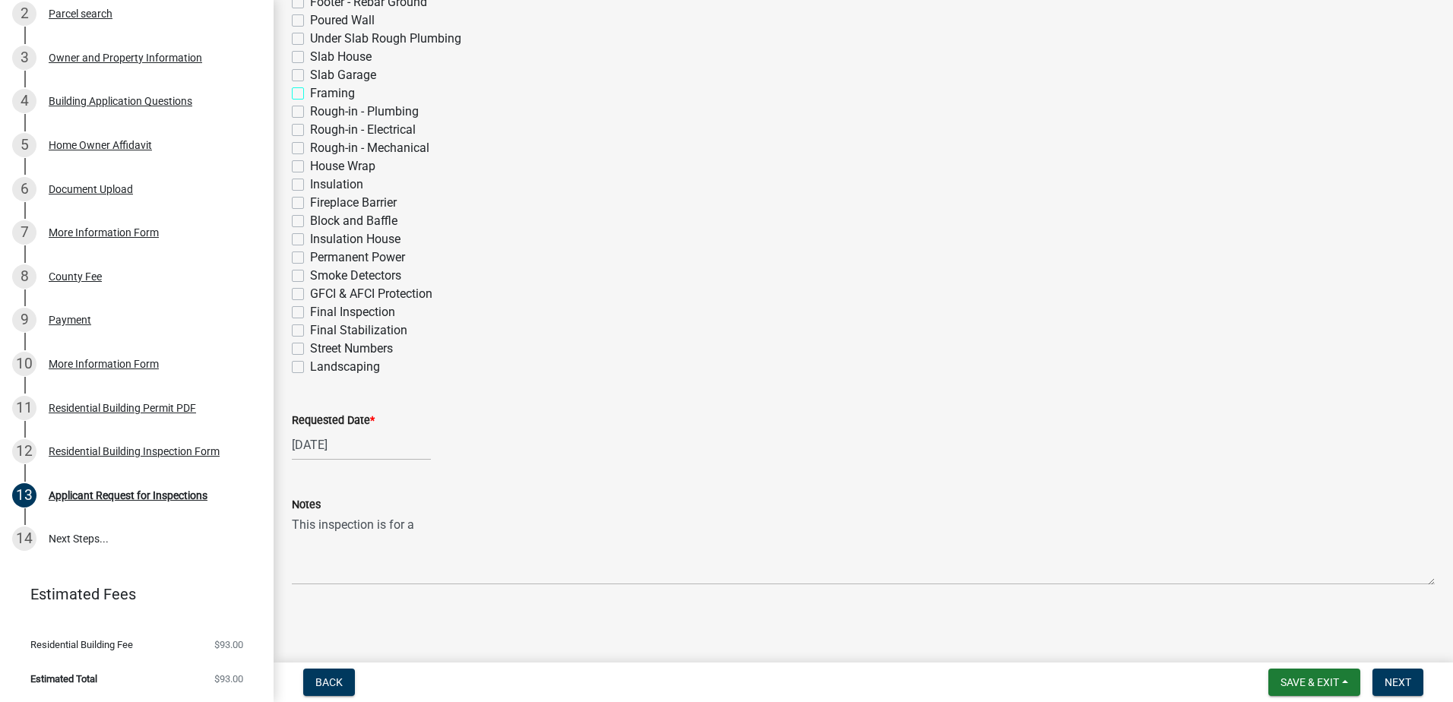
checkbox input "false"
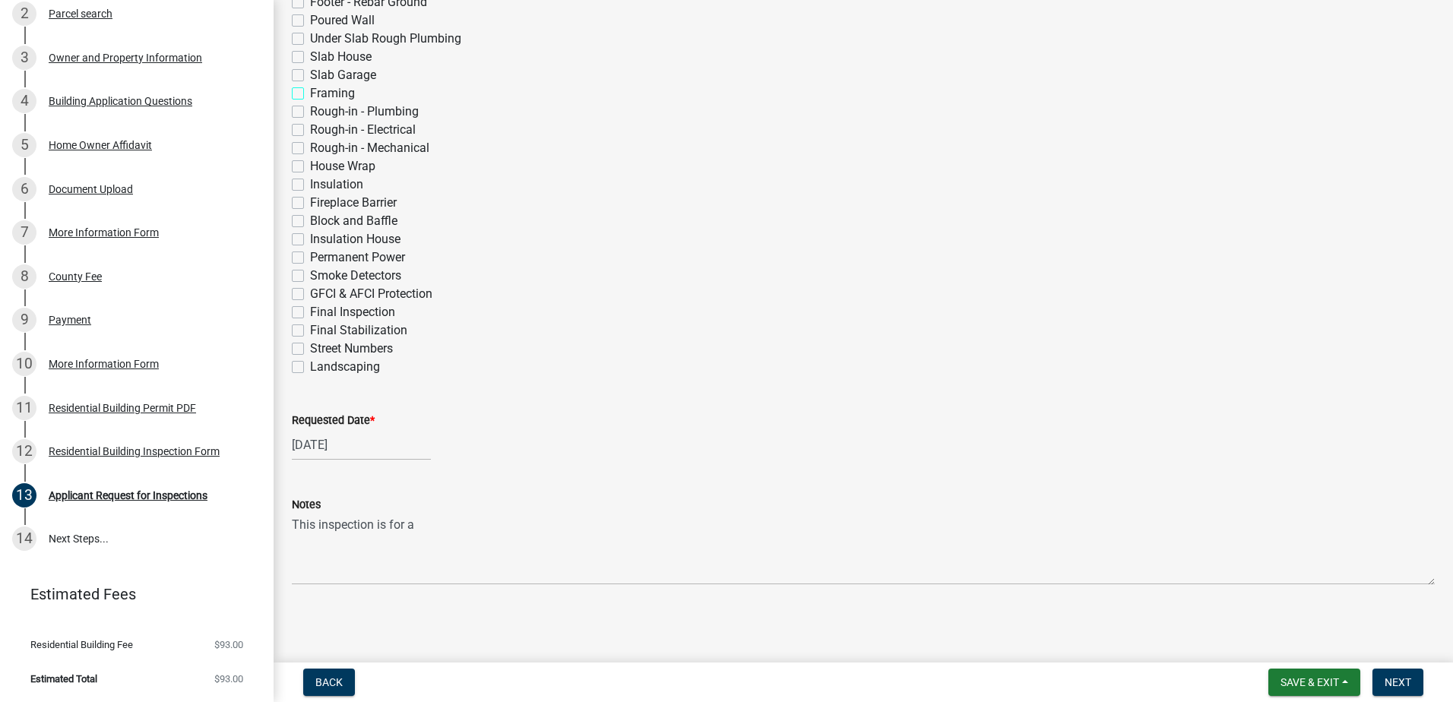
checkbox input "false"
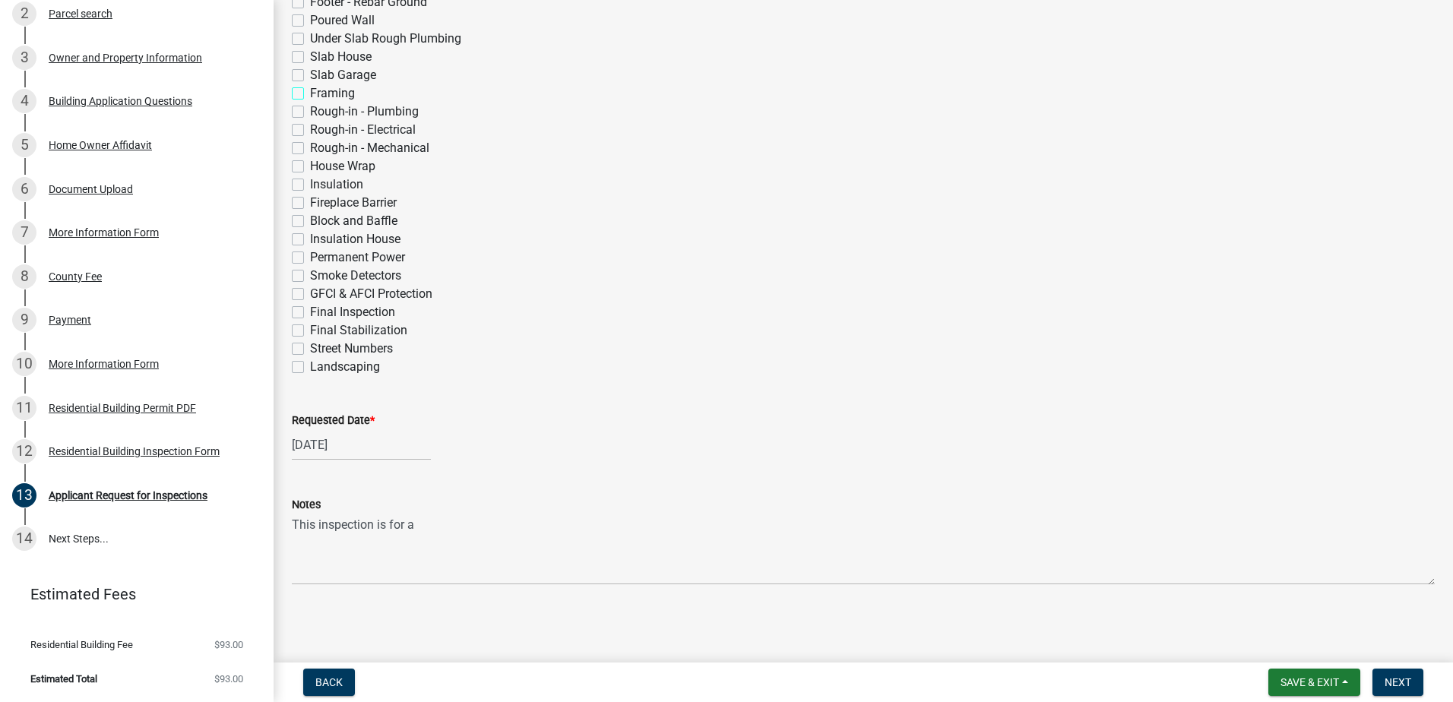
checkbox input "false"
click at [310, 315] on label "Final Inspection" at bounding box center [352, 312] width 85 height 18
click at [310, 313] on input "Final Inspection" at bounding box center [315, 308] width 10 height 10
checkbox input "true"
checkbox input "false"
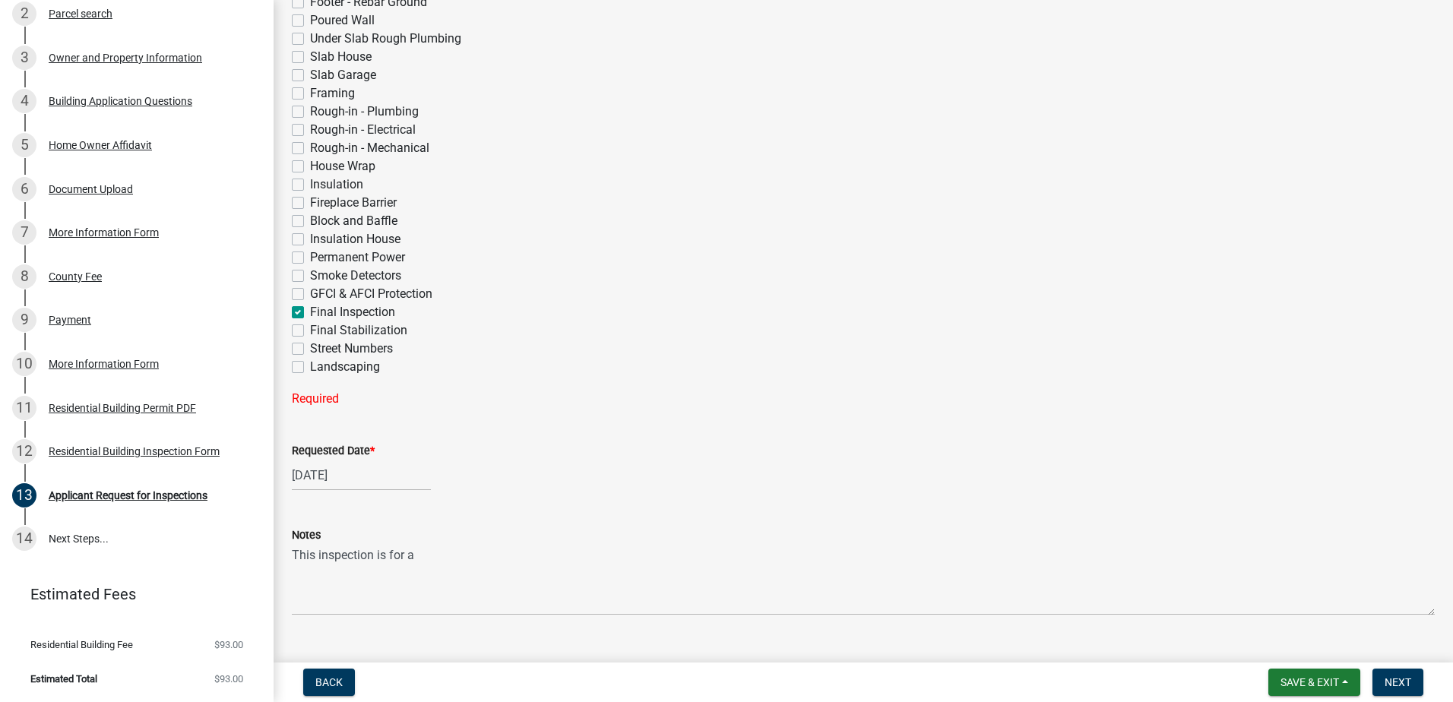
checkbox input "false"
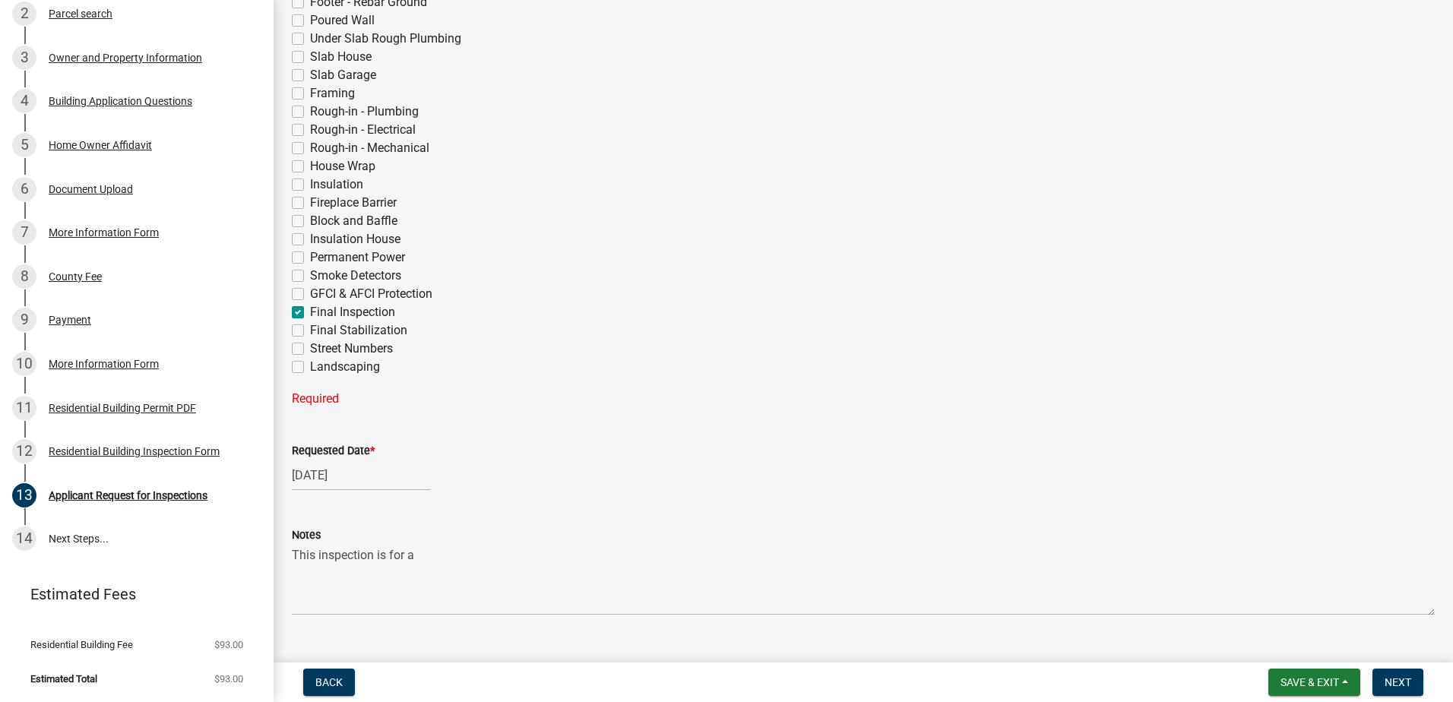
checkbox input "false"
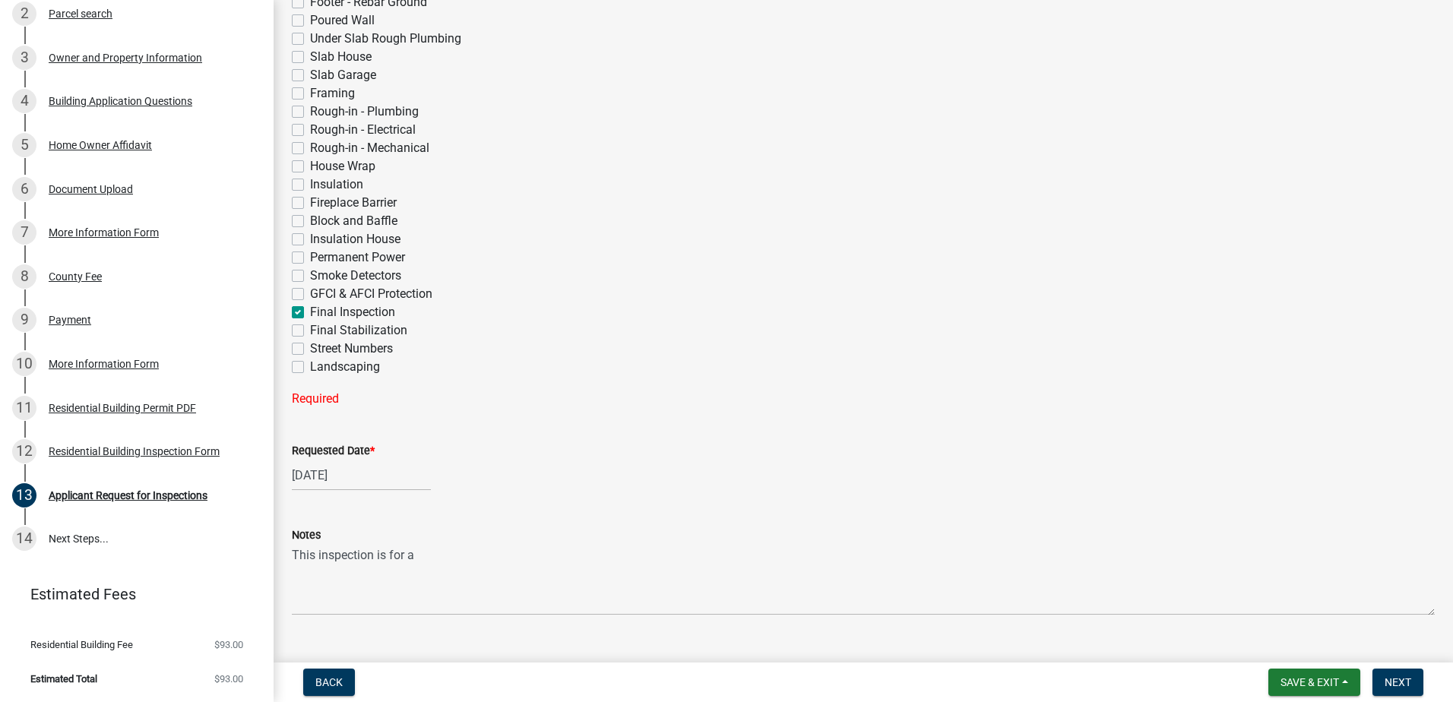
checkbox input "false"
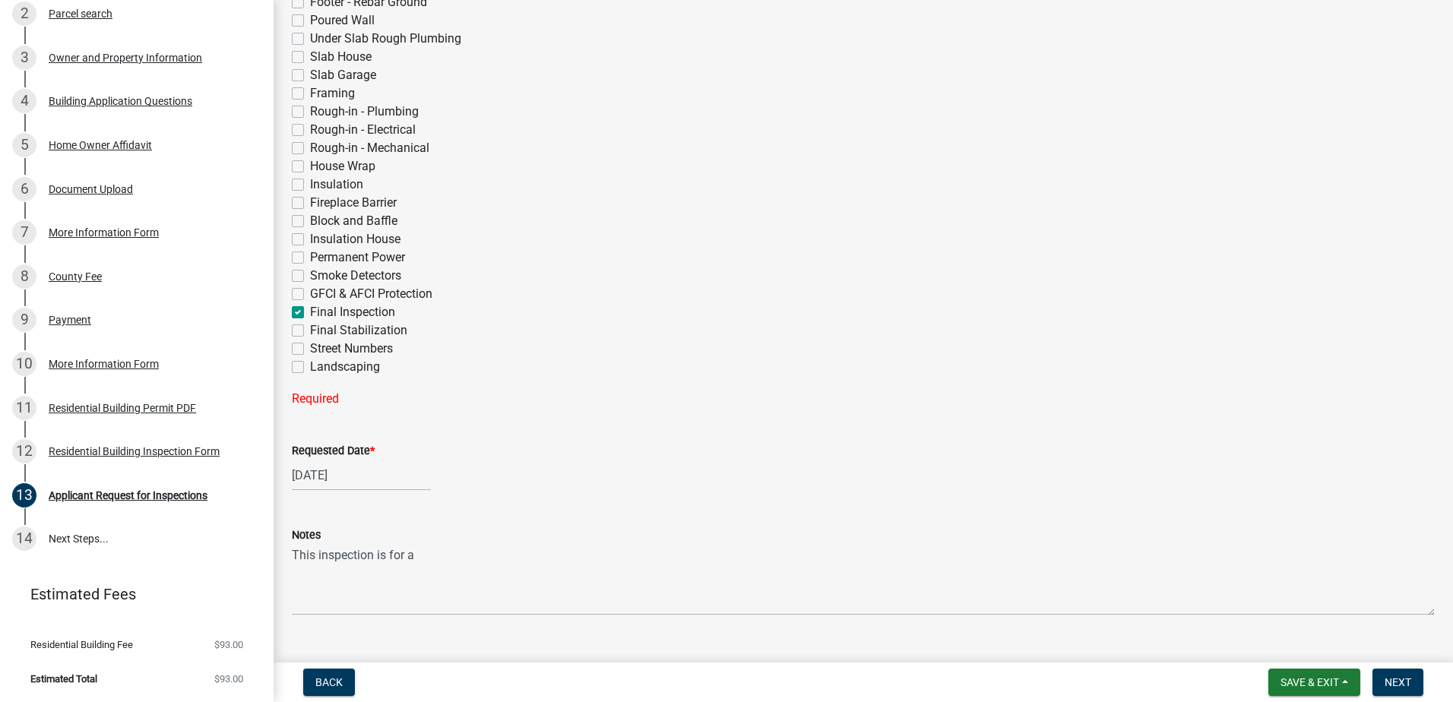
checkbox input "false"
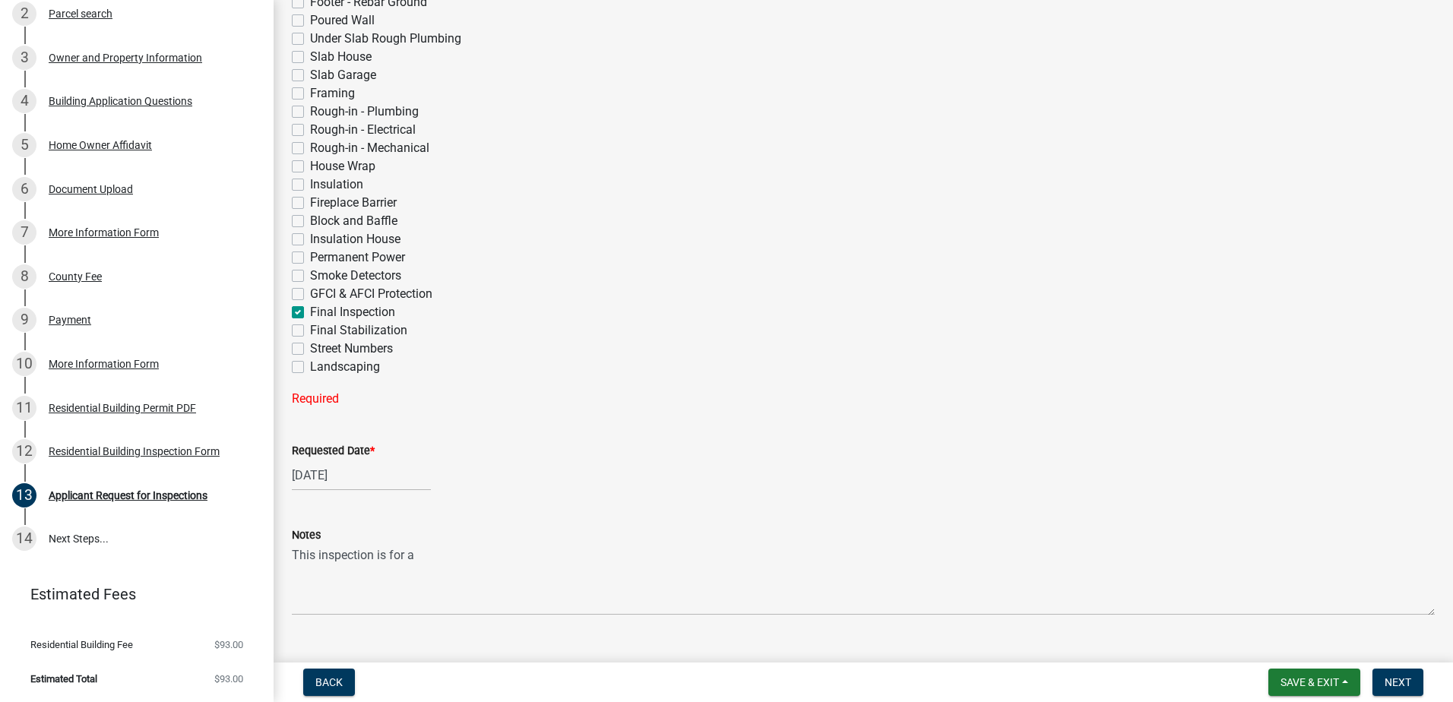
checkbox input "false"
checkbox input "true"
checkbox input "false"
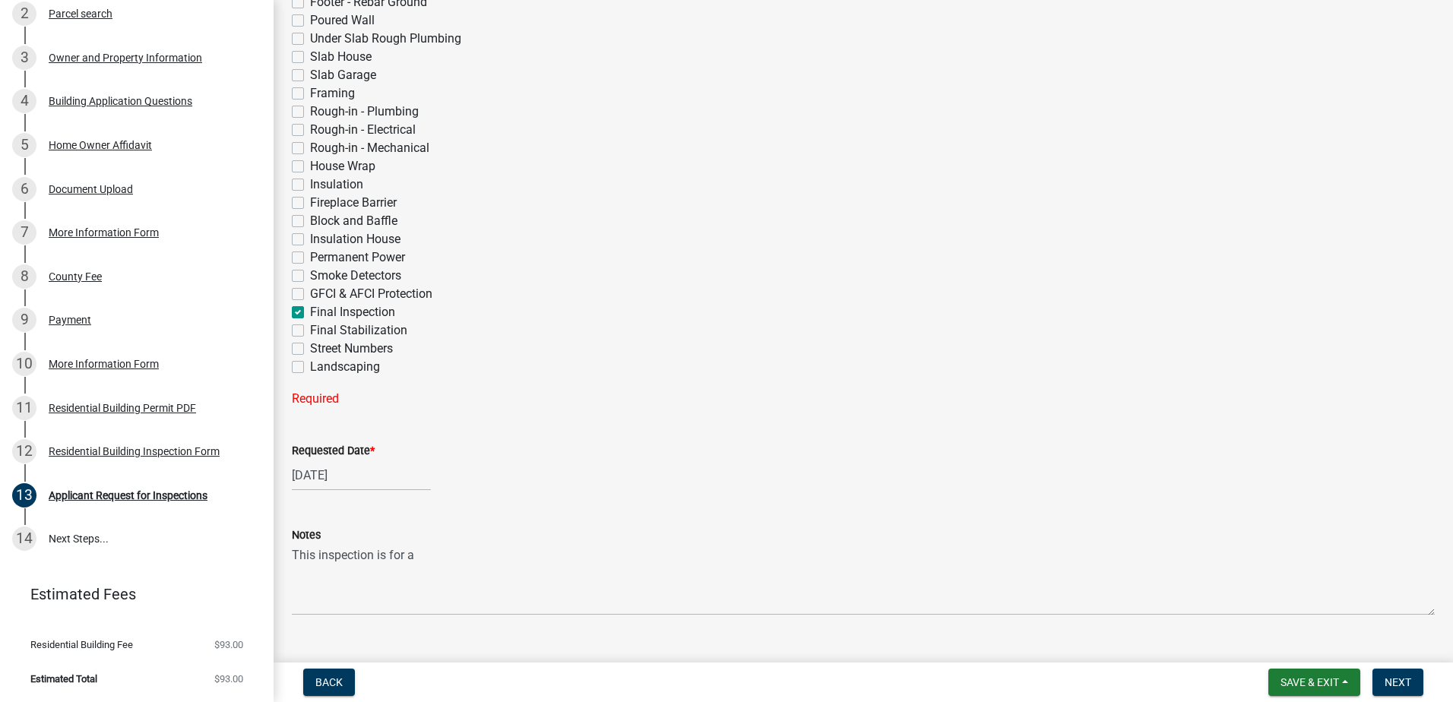
checkbox input "false"
select select "8"
select select "2025"
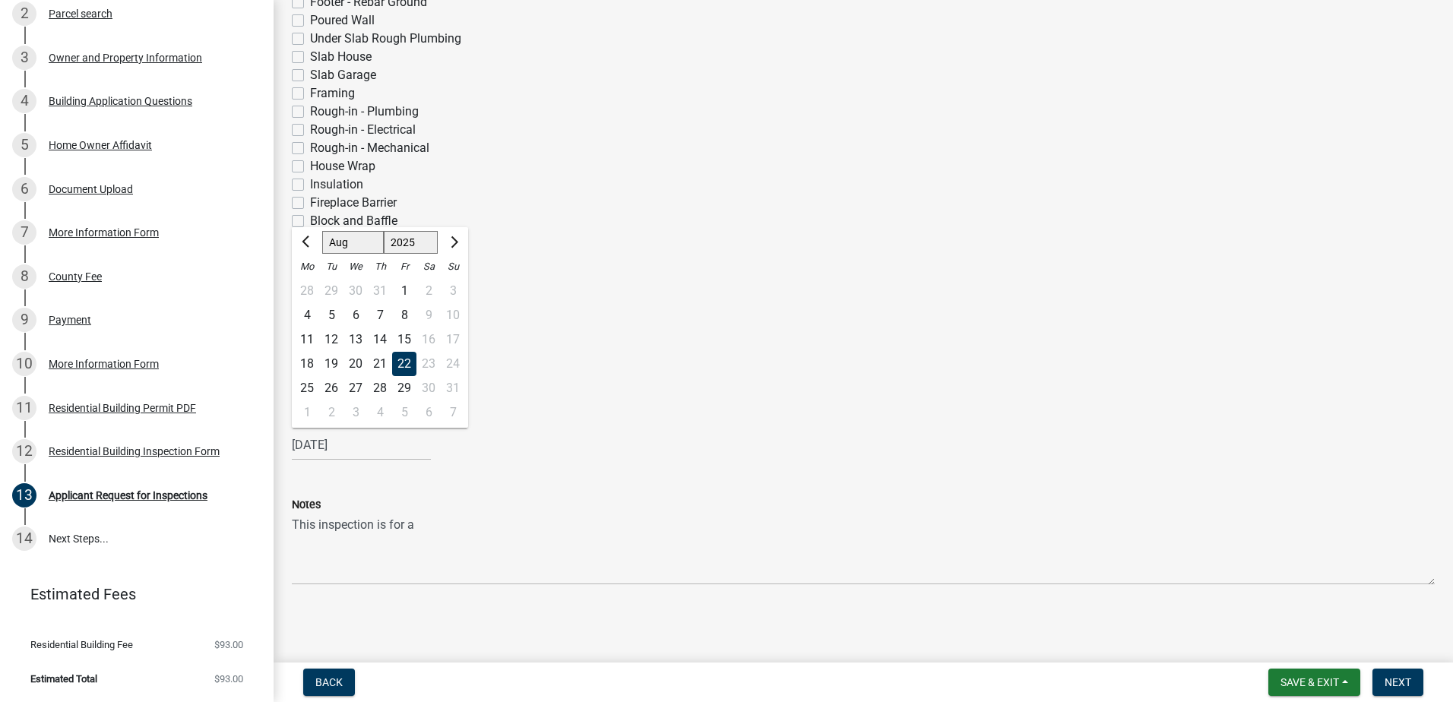
click at [358, 447] on div "[DATE] [PERSON_NAME] Apr May Jun [DATE] Aug Sep Oct Nov [DATE] 1526 1527 1528 1…" at bounding box center [361, 444] width 139 height 31
click at [331, 389] on div "26" at bounding box center [331, 388] width 24 height 24
type input "[DATE]"
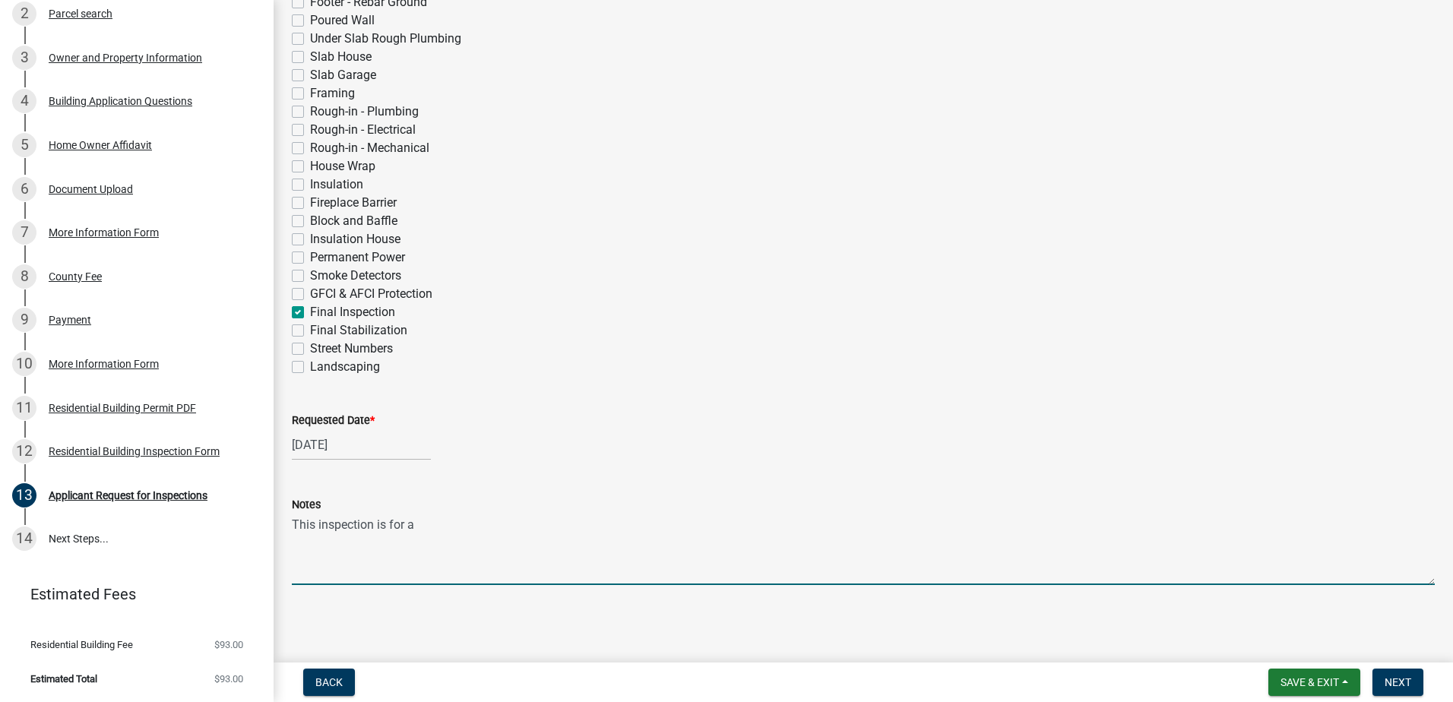
click at [418, 524] on textarea "This inspection is for a" at bounding box center [863, 549] width 1143 height 71
click at [635, 522] on textarea "This inspection is for a platform deck not attached to the house" at bounding box center [863, 549] width 1143 height 71
click at [657, 524] on textarea "This inspection is for a platform deck not attached to the house only." at bounding box center [863, 549] width 1143 height 71
click at [494, 527] on textarea "This inspection is for a platform deck not attached to the house." at bounding box center [863, 549] width 1143 height 71
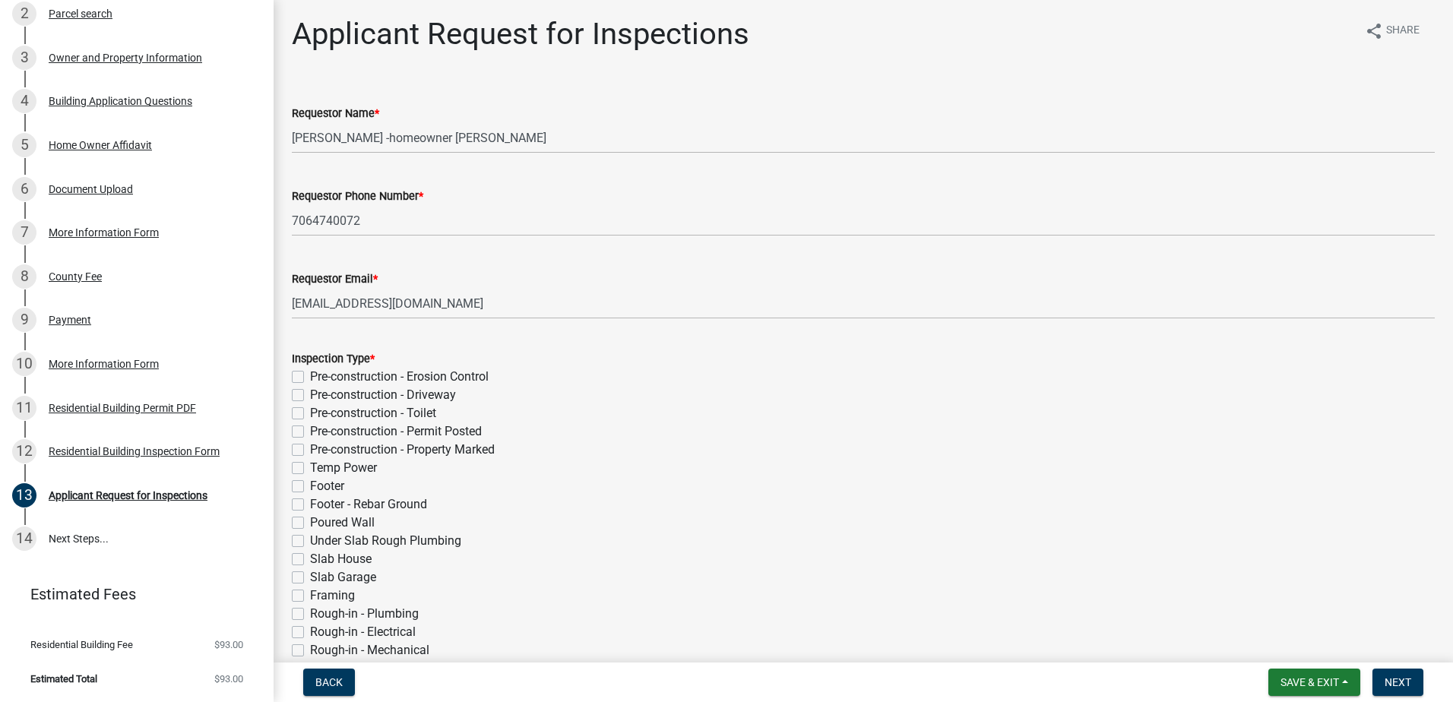
scroll to position [0, 0]
type textarea "This inspection is for a platform deck only -not attached to the house."
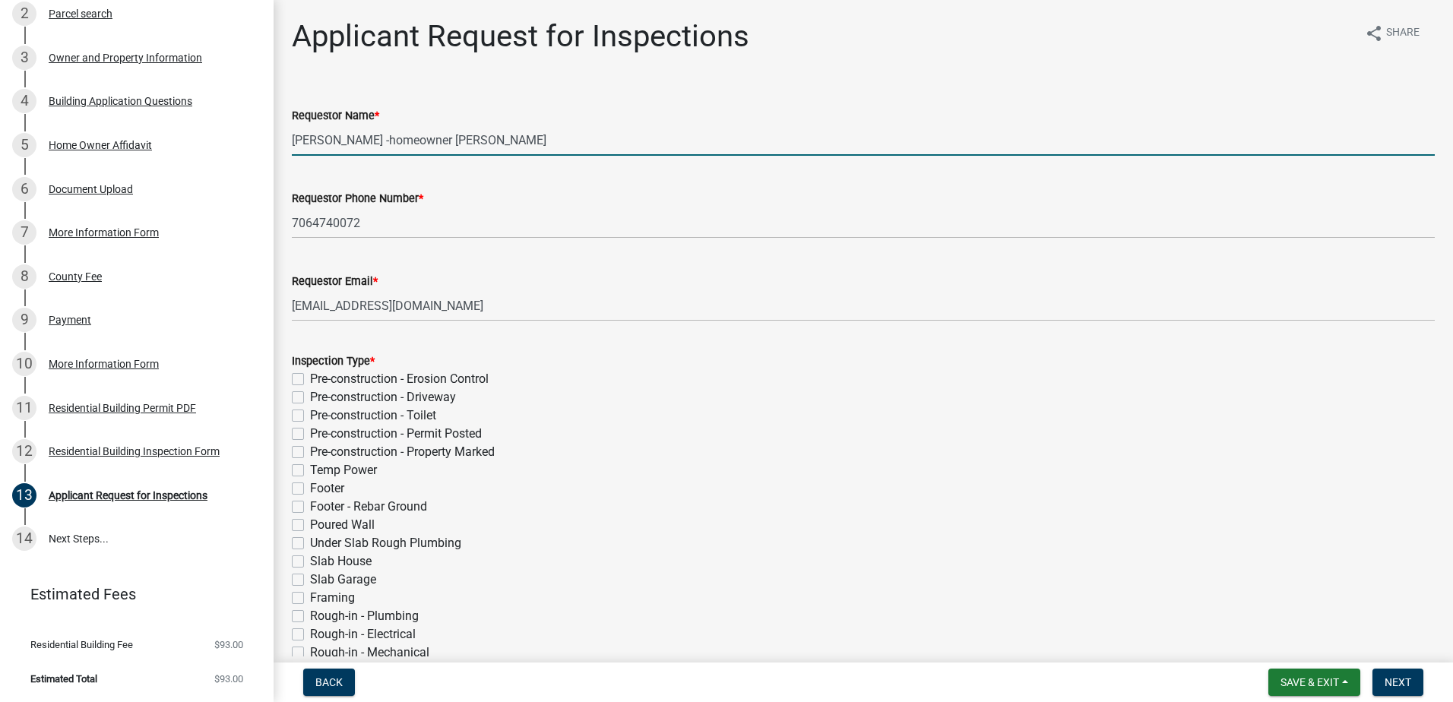
click at [393, 139] on input "[PERSON_NAME] -homeowner [PERSON_NAME]" at bounding box center [863, 140] width 1143 height 31
click at [295, 139] on input "-homeowner [PERSON_NAME]" at bounding box center [863, 140] width 1143 height 31
type input "homeowner [PERSON_NAME]"
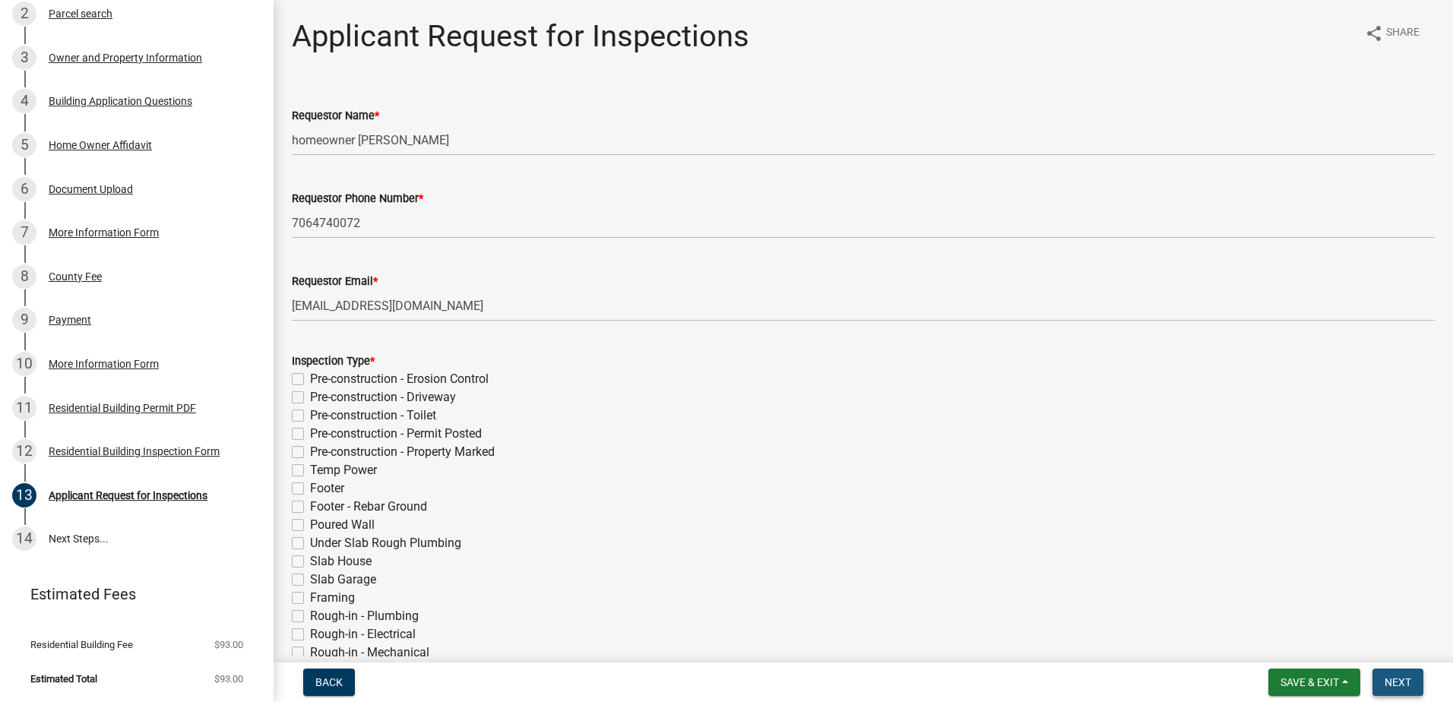
click at [1391, 685] on span "Next" at bounding box center [1398, 682] width 27 height 12
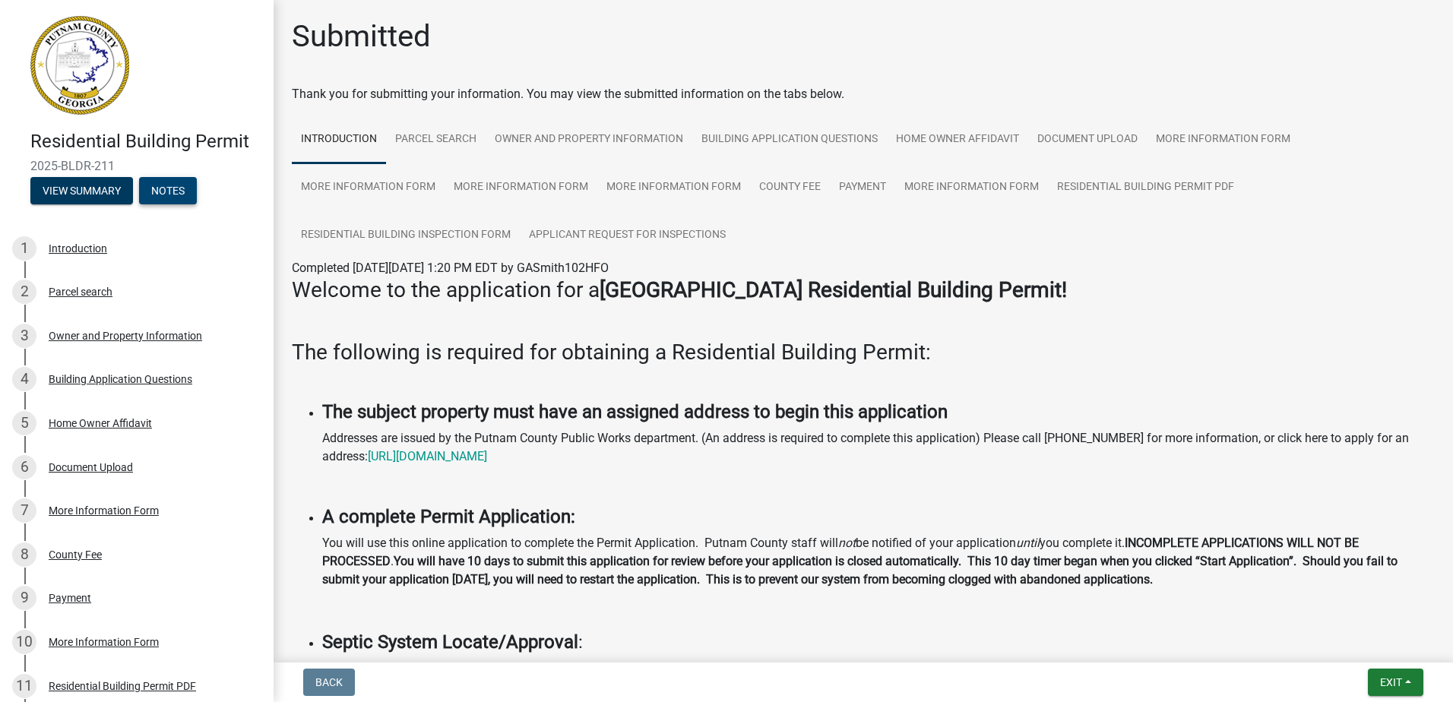
click at [163, 189] on button "Notes" at bounding box center [168, 190] width 58 height 27
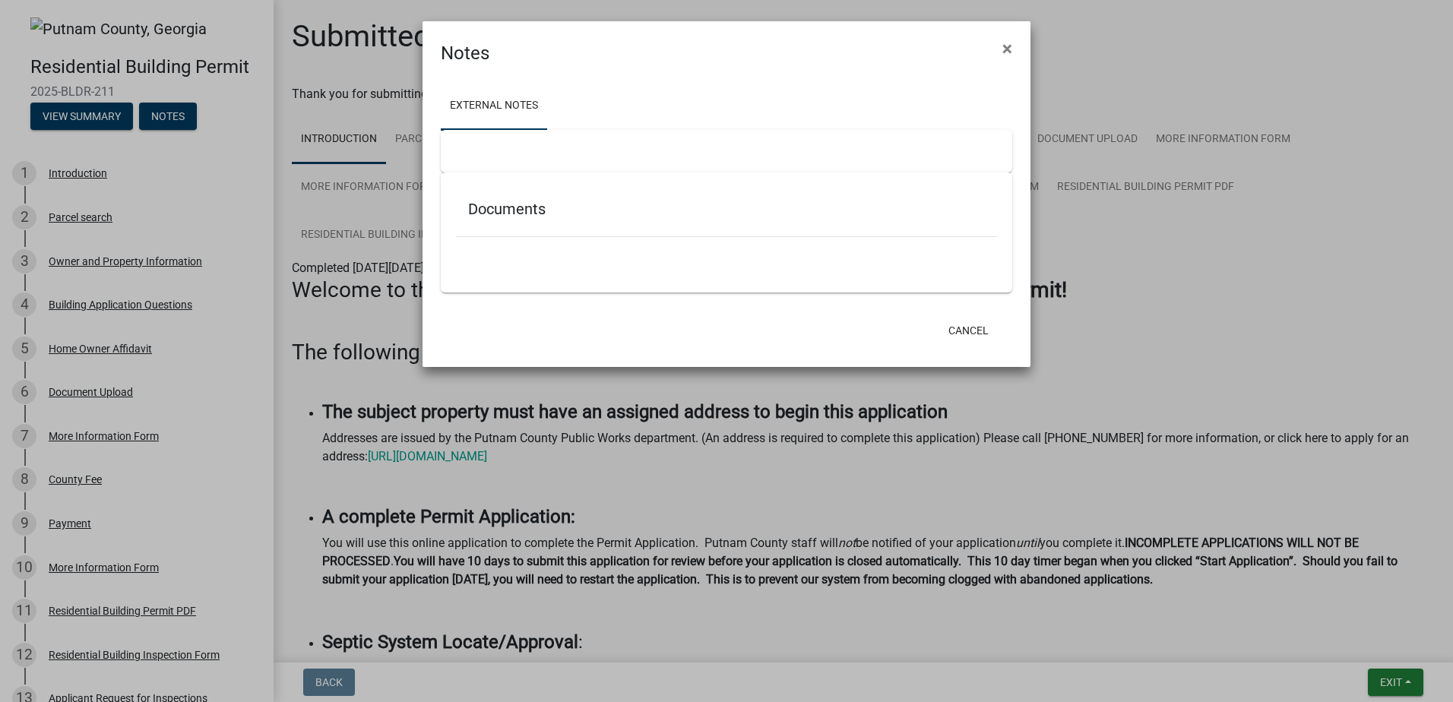
drag, startPoint x: 1008, startPoint y: 46, endPoint x: 955, endPoint y: 73, distance: 59.1
click at [1008, 46] on span "×" at bounding box center [1007, 48] width 10 height 21
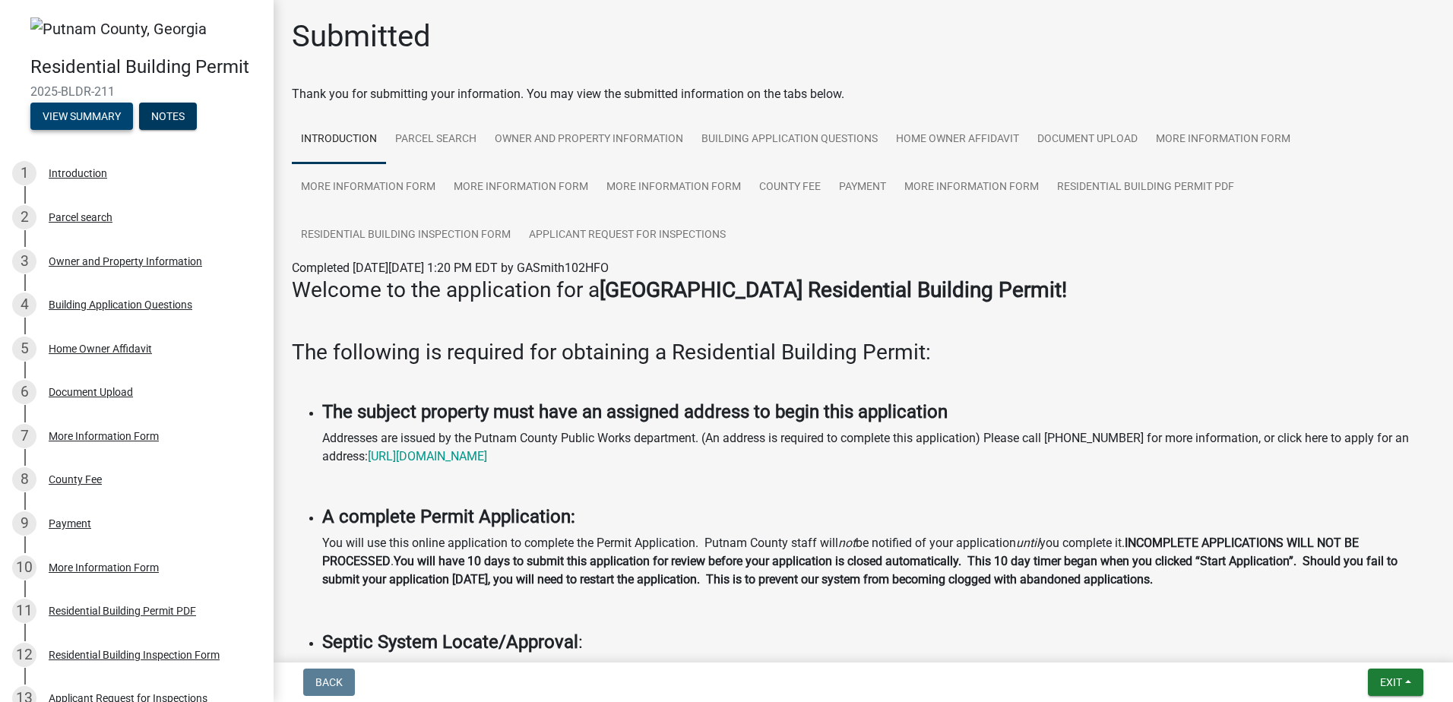
click at [62, 122] on button "View Summary" at bounding box center [81, 116] width 103 height 27
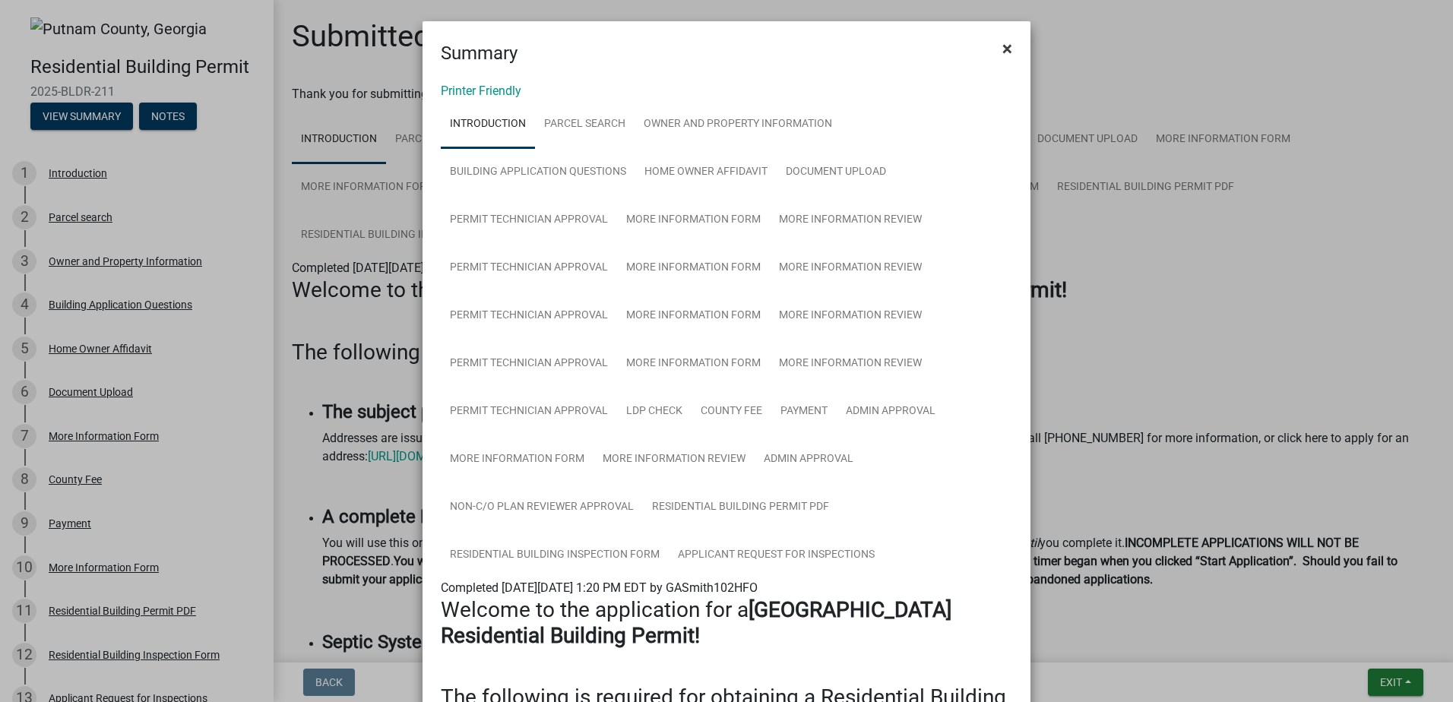
click at [1002, 45] on span "×" at bounding box center [1007, 48] width 10 height 21
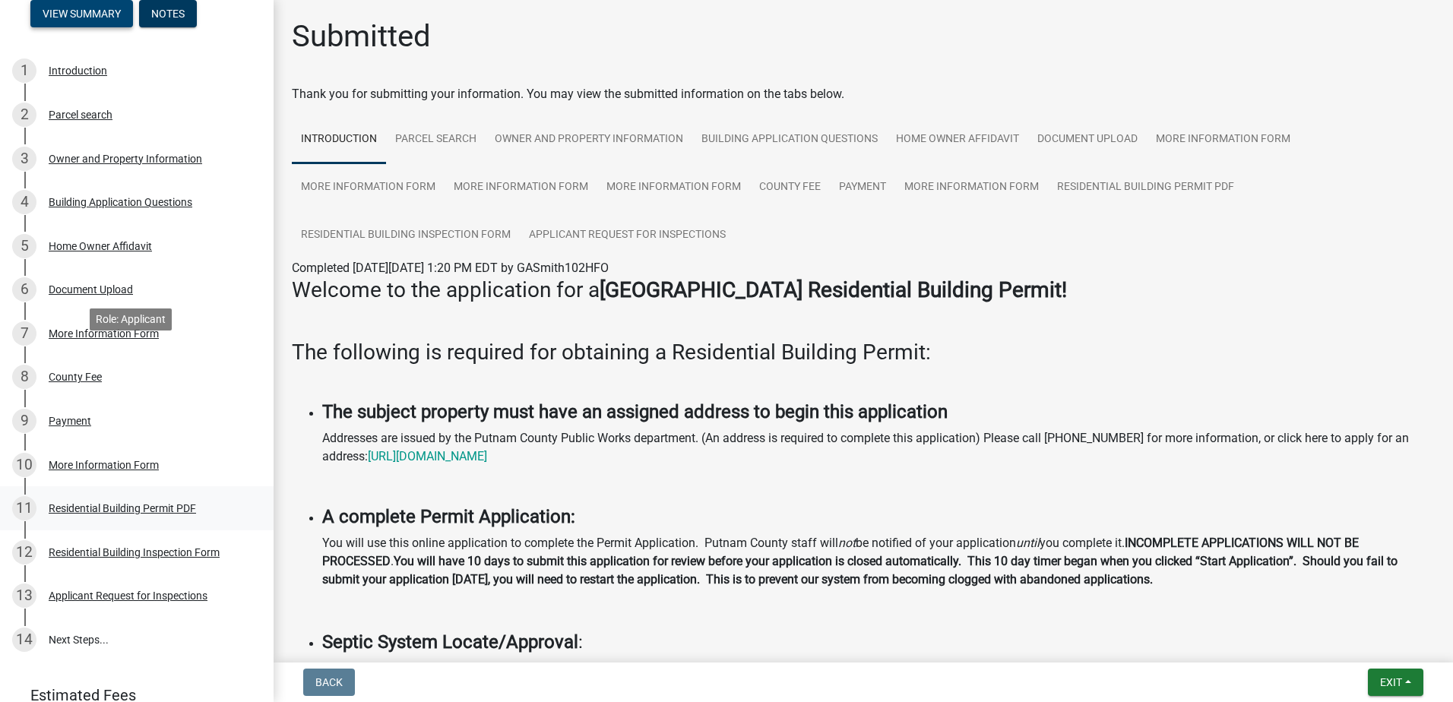
scroll to position [204, 0]
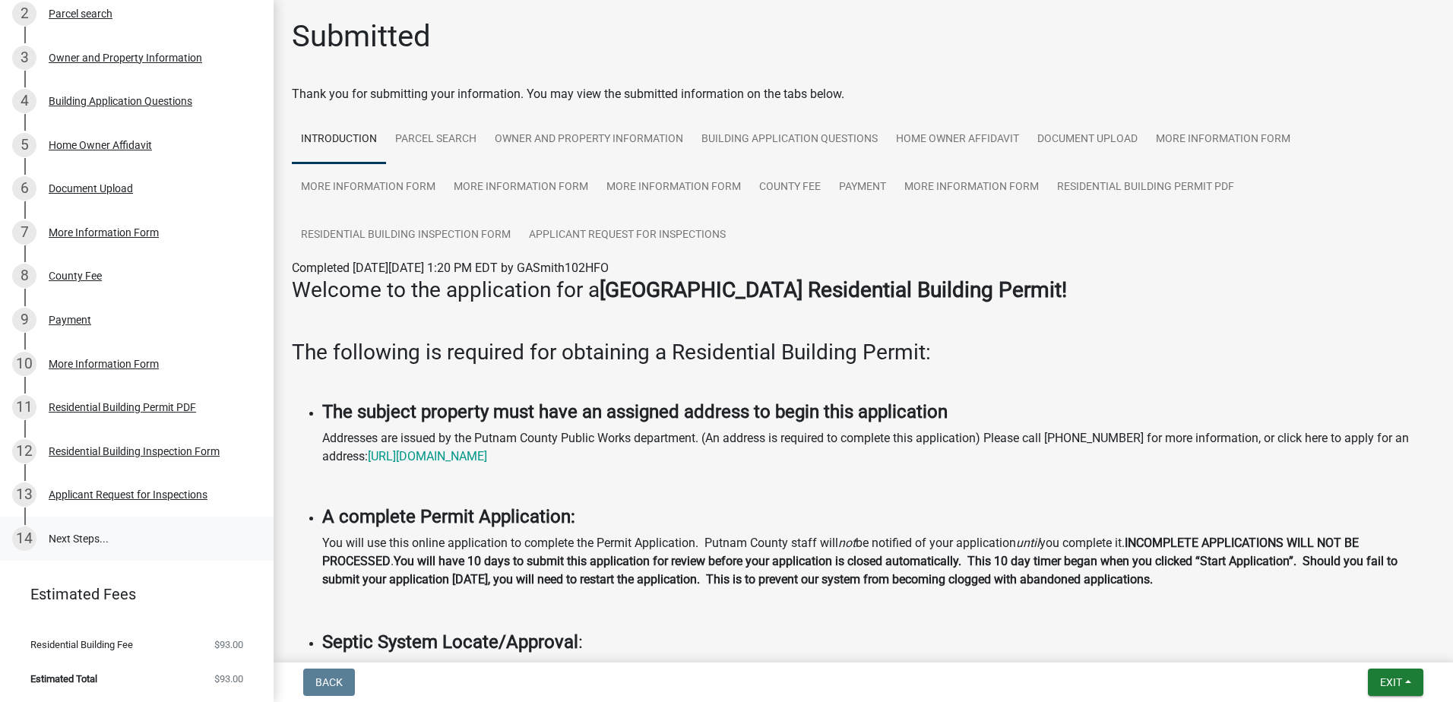
click at [65, 537] on link "14 Next Steps..." at bounding box center [137, 539] width 274 height 44
click at [19, 537] on div "14" at bounding box center [24, 539] width 24 height 24
click at [94, 540] on link "14 Next Steps..." at bounding box center [137, 539] width 274 height 44
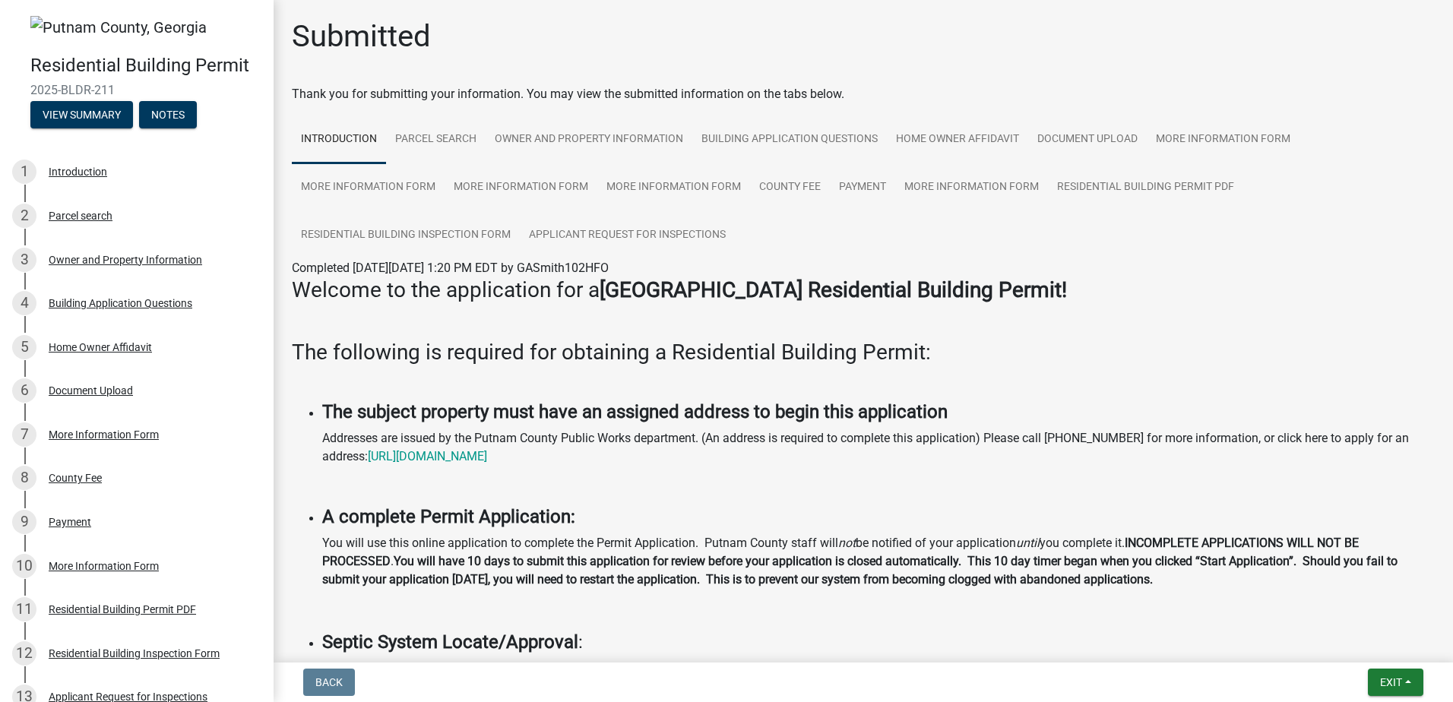
scroll to position [0, 0]
